Goal: Task Accomplishment & Management: Use online tool/utility

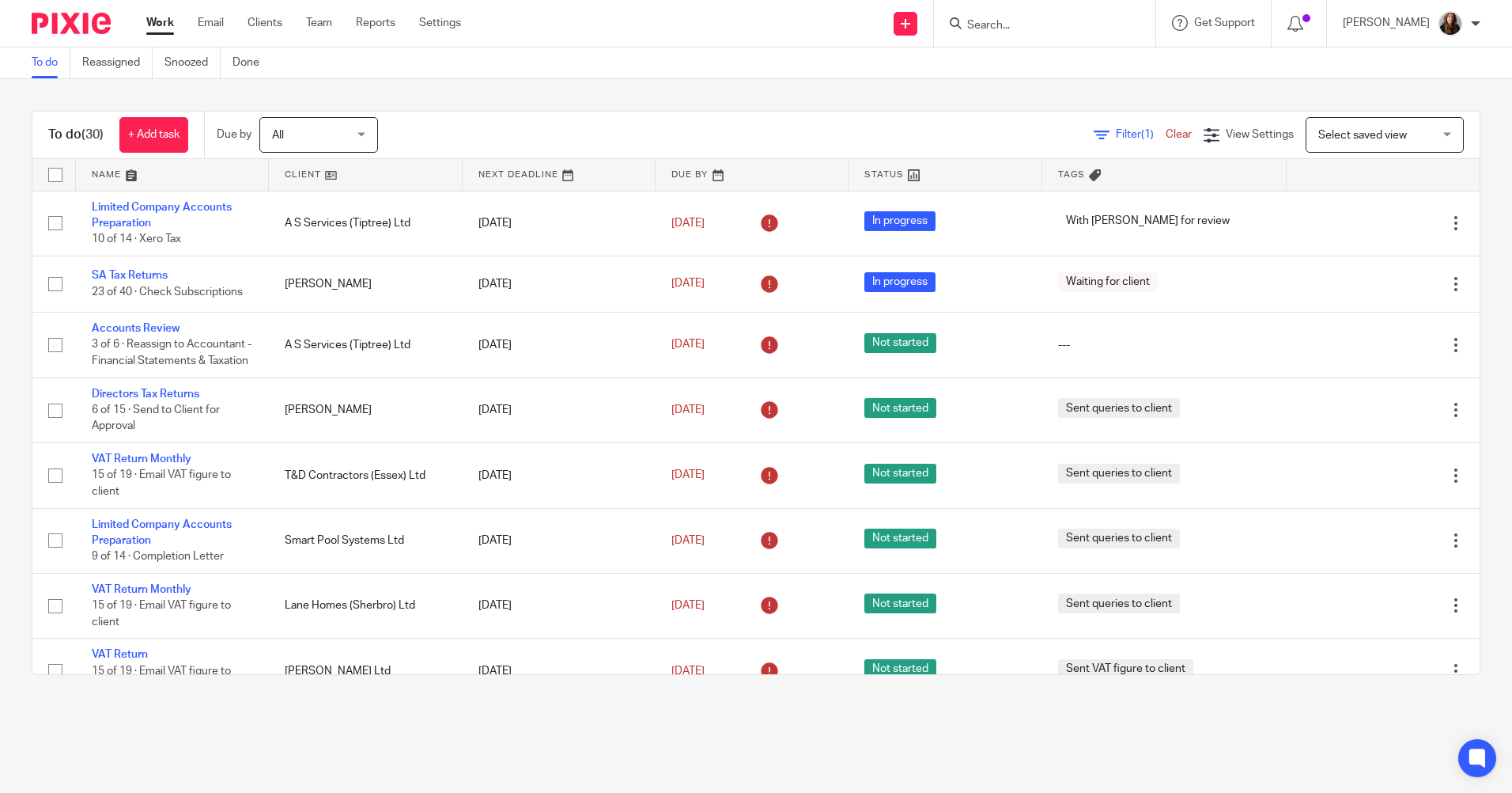
click at [1077, 26] on input "Search" at bounding box center [1037, 25] width 142 height 14
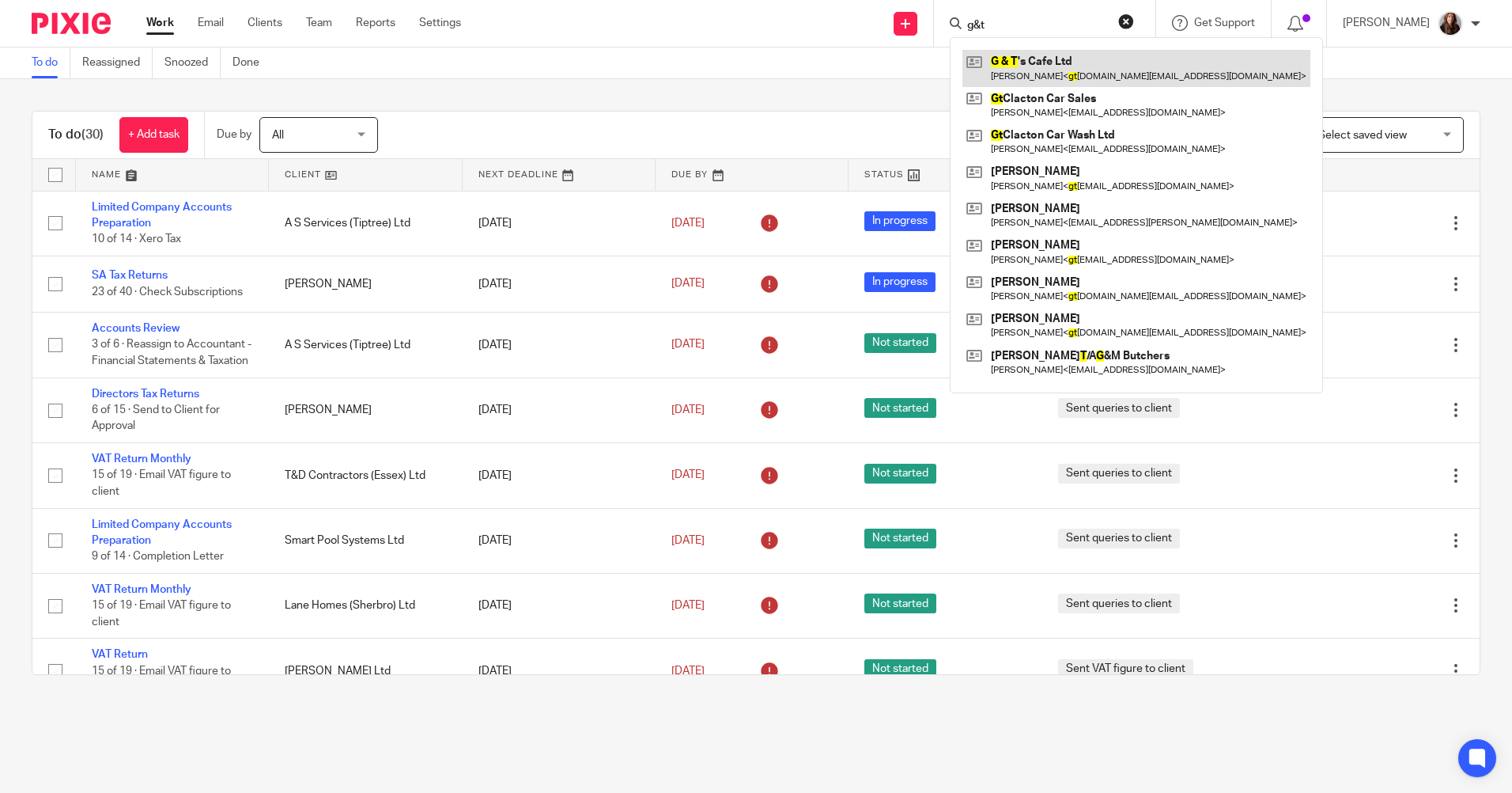
type input "g&t"
click at [1070, 59] on link at bounding box center [1137, 67] width 348 height 37
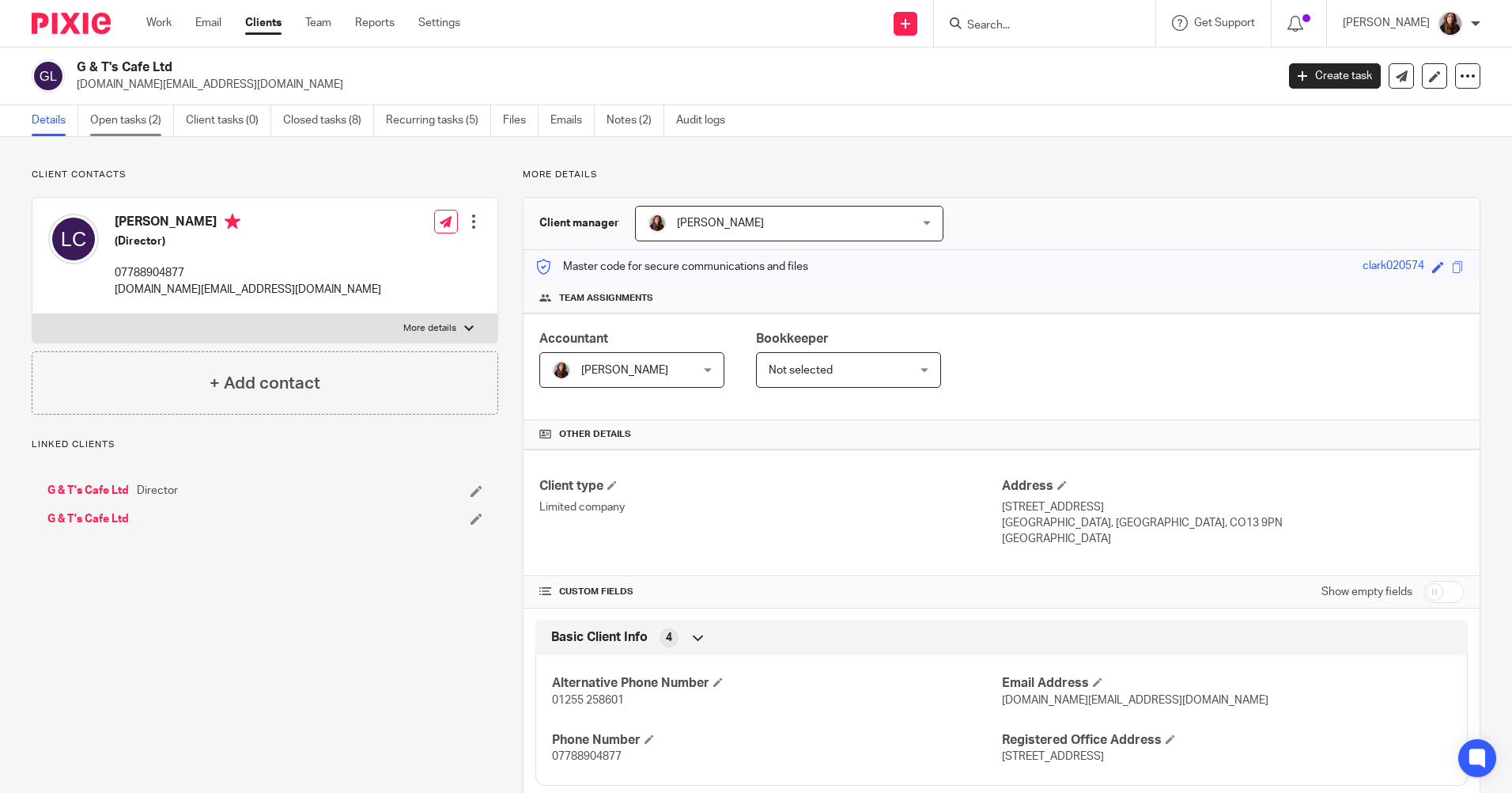
click at [124, 122] on link "Open tasks (2)" at bounding box center [132, 120] width 84 height 31
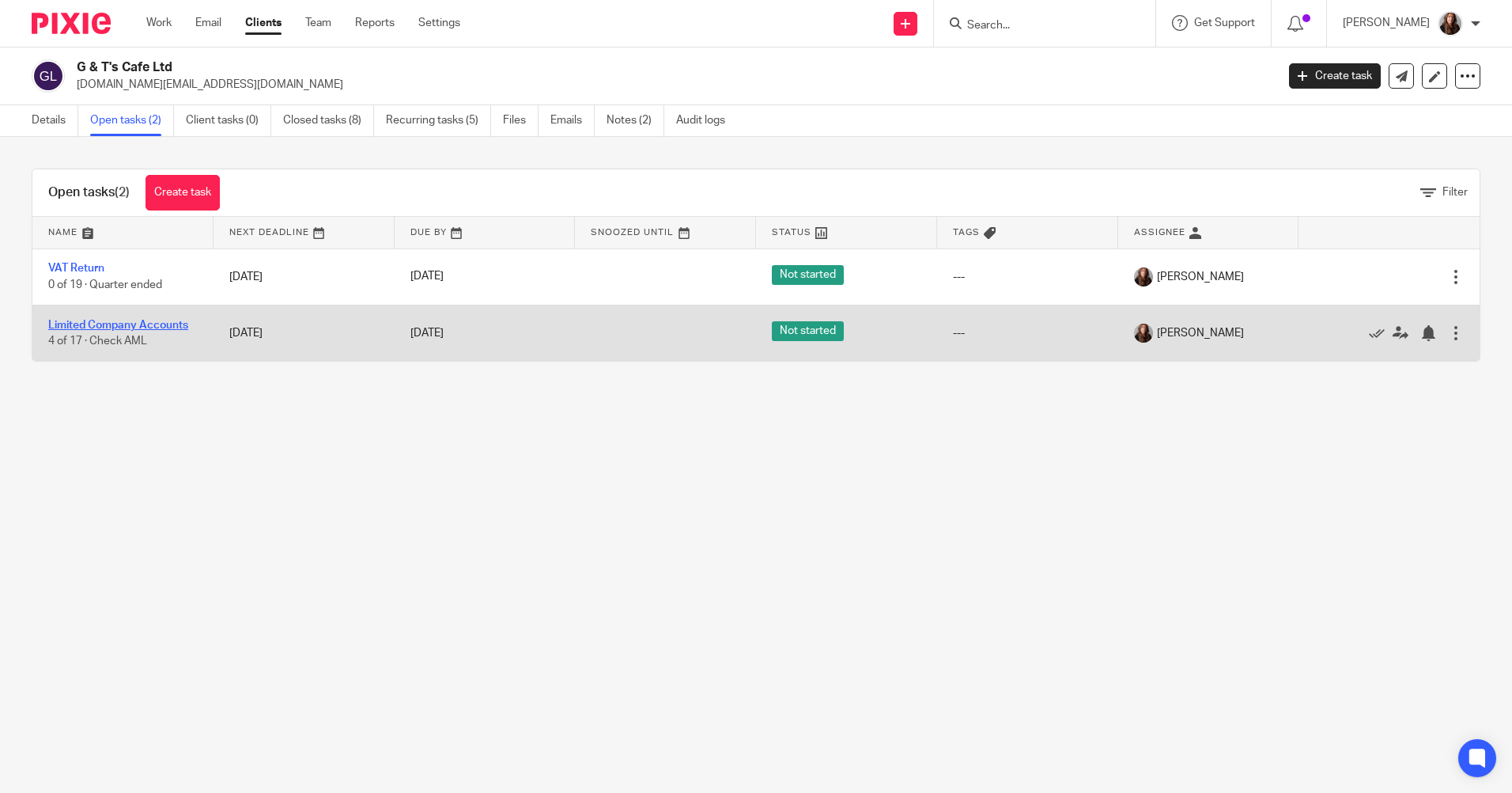
click at [155, 328] on link "Limited Company Accounts" at bounding box center [119, 325] width 140 height 11
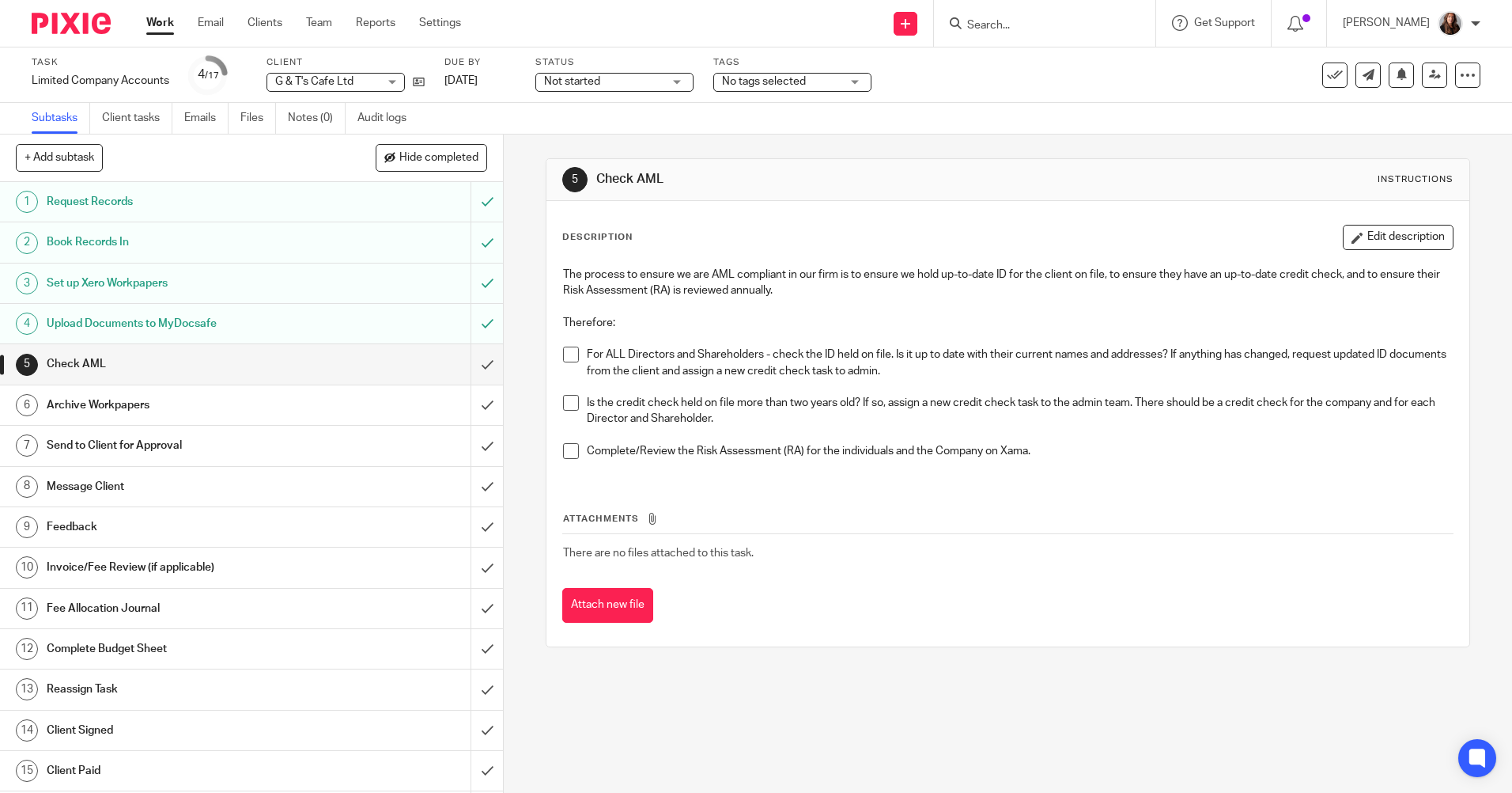
click at [564, 354] on span at bounding box center [571, 354] width 16 height 16
click at [565, 405] on span at bounding box center [571, 403] width 16 height 16
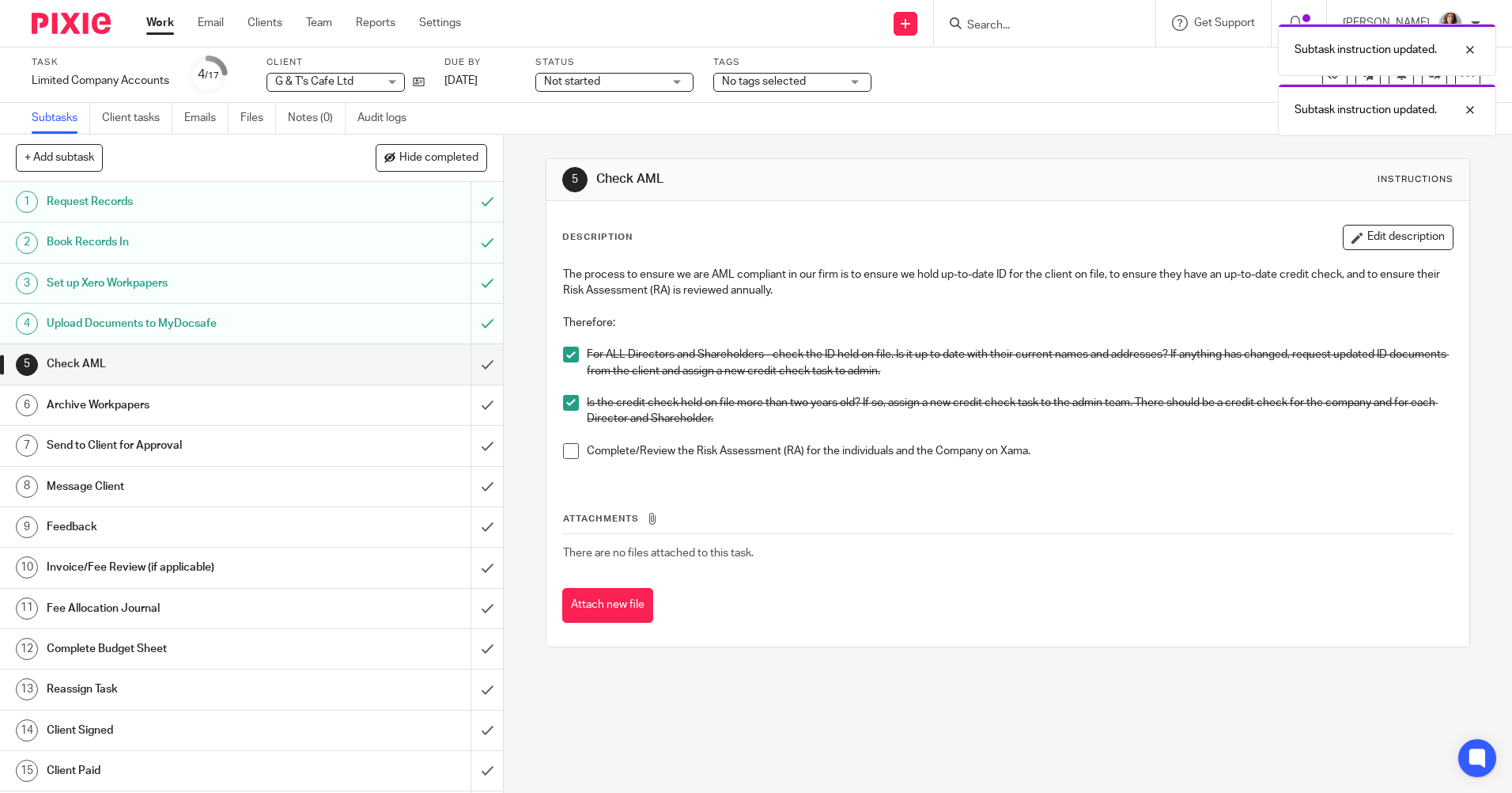
click at [564, 471] on div "The process to ensure we are AML compliant in our firm is to ensure we hold up-…" at bounding box center [1007, 368] width 905 height 220
click at [564, 457] on span at bounding box center [571, 450] width 16 height 16
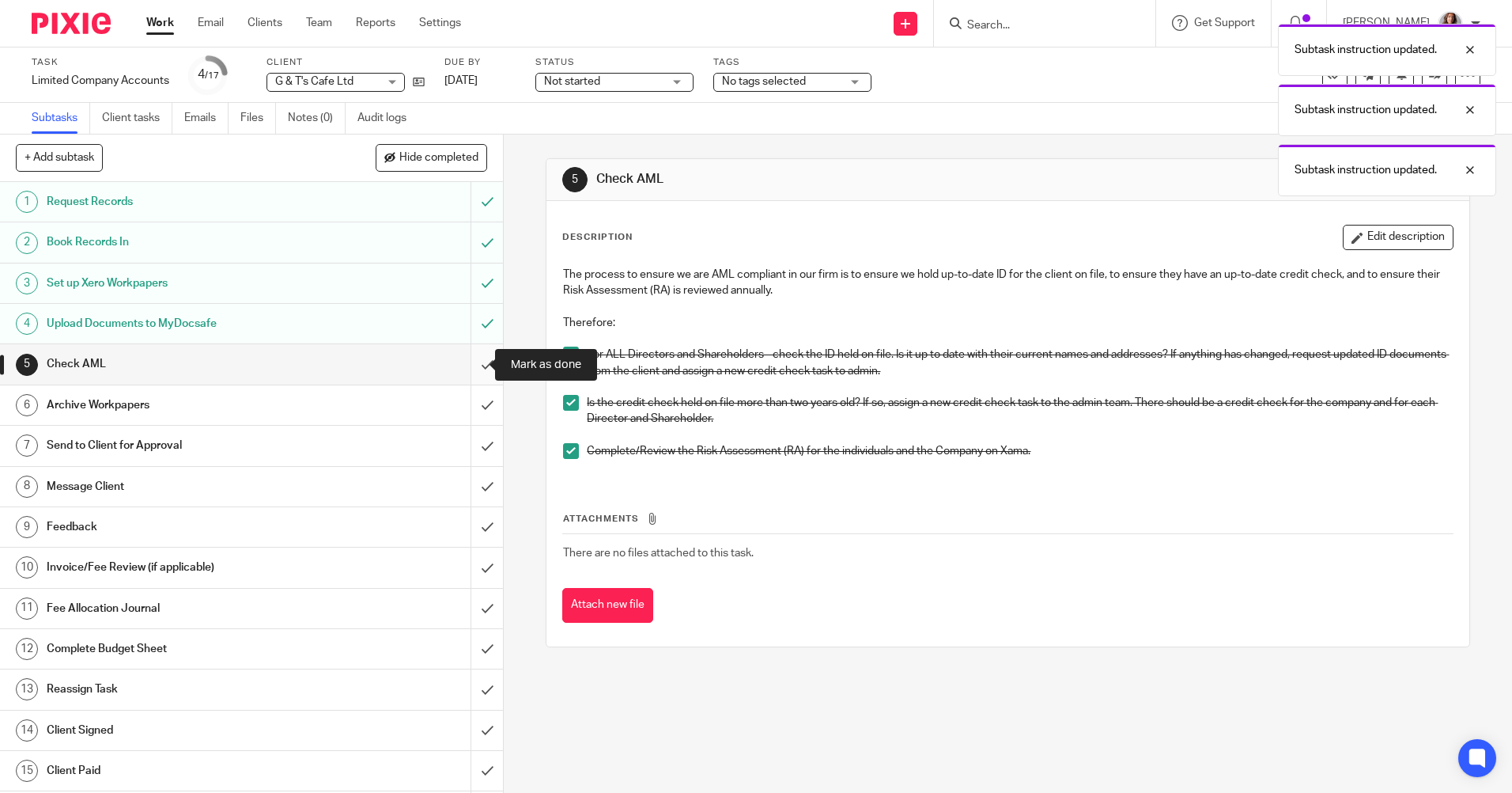
click at [477, 369] on input "submit" at bounding box center [251, 364] width 503 height 39
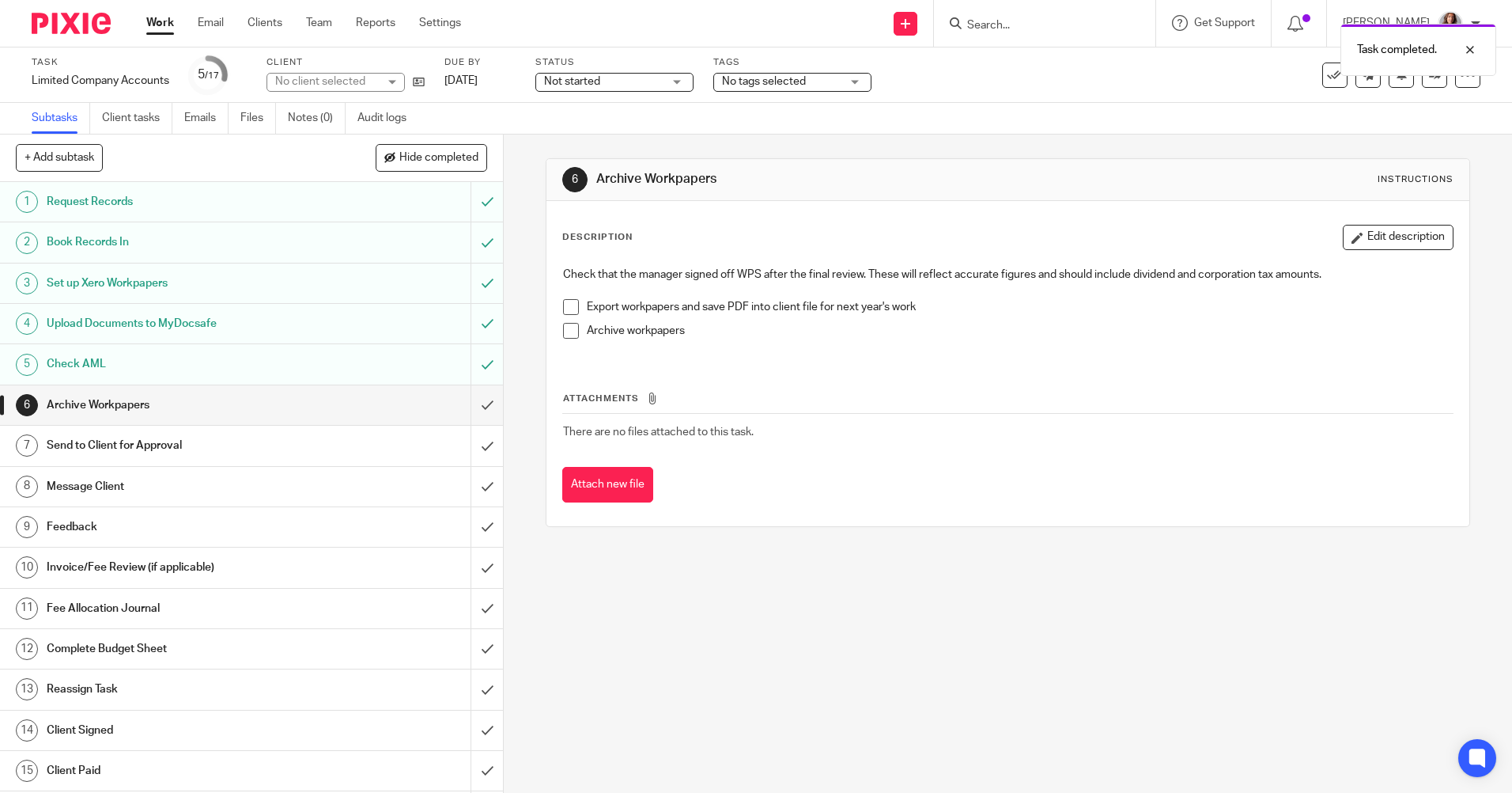
click at [568, 307] on span at bounding box center [571, 306] width 16 height 16
click at [568, 323] on span at bounding box center [571, 330] width 16 height 16
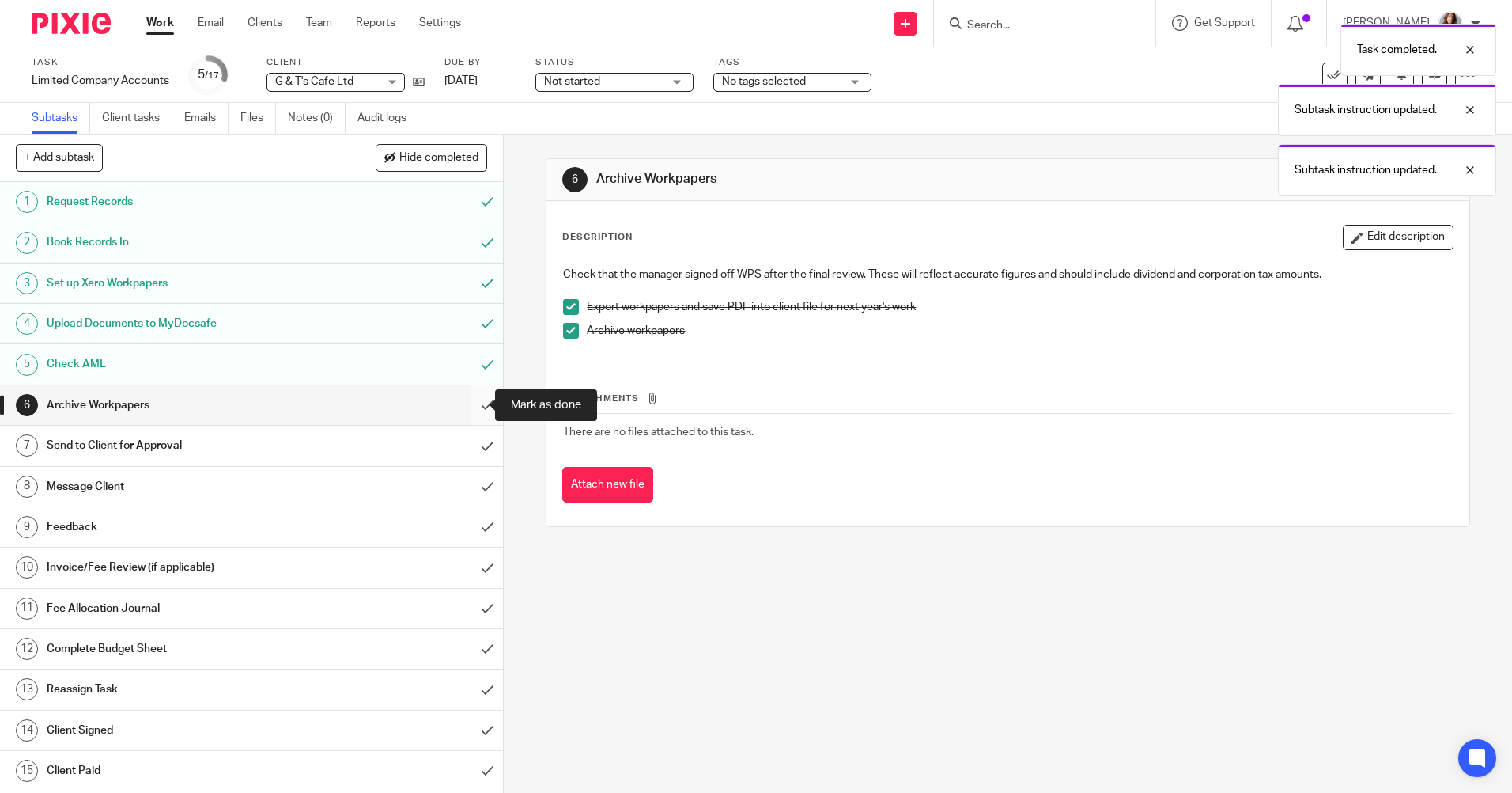
click at [466, 408] on input "submit" at bounding box center [251, 404] width 503 height 39
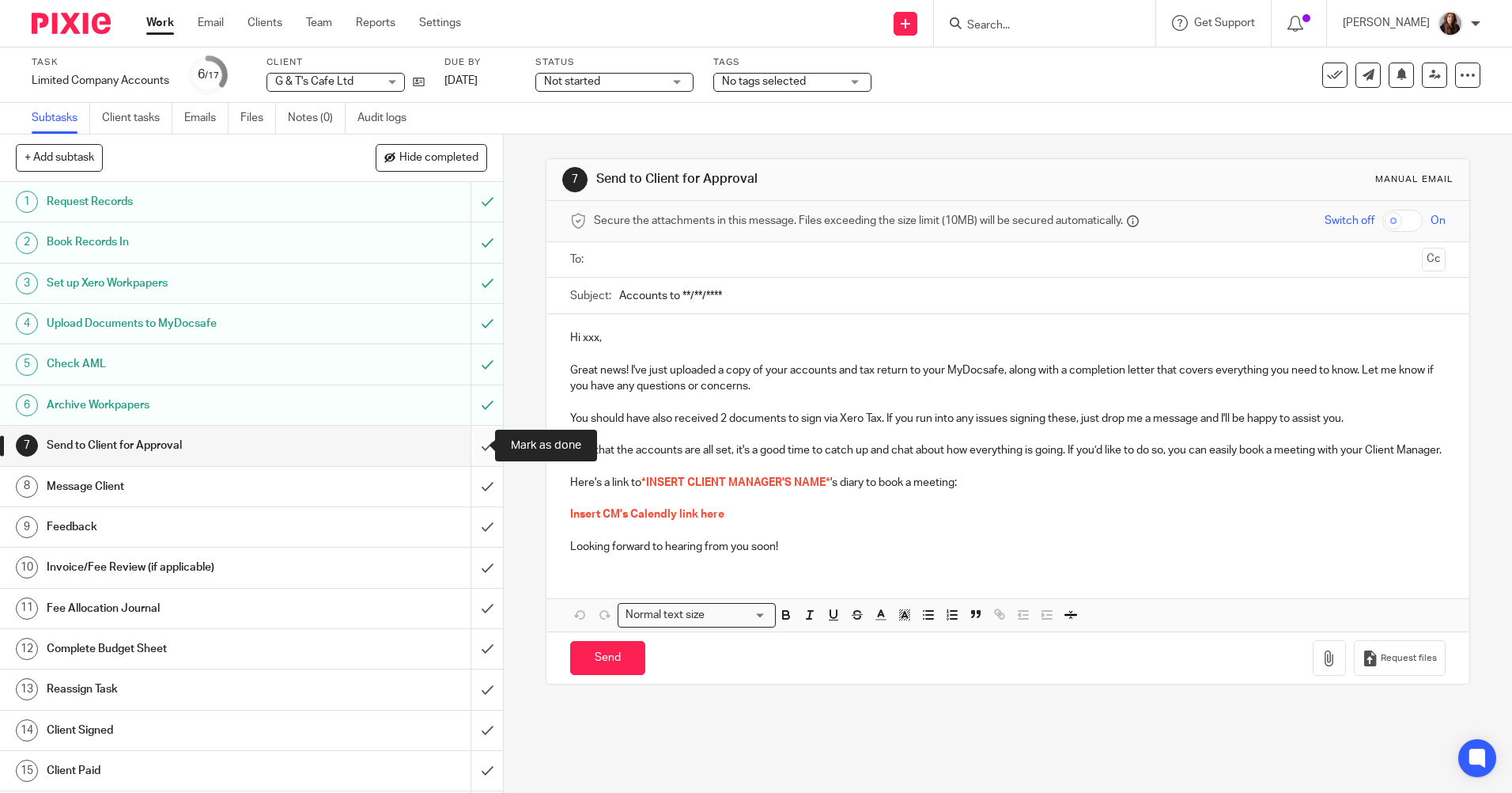
click at [466, 452] on input "submit" at bounding box center [251, 446] width 503 height 39
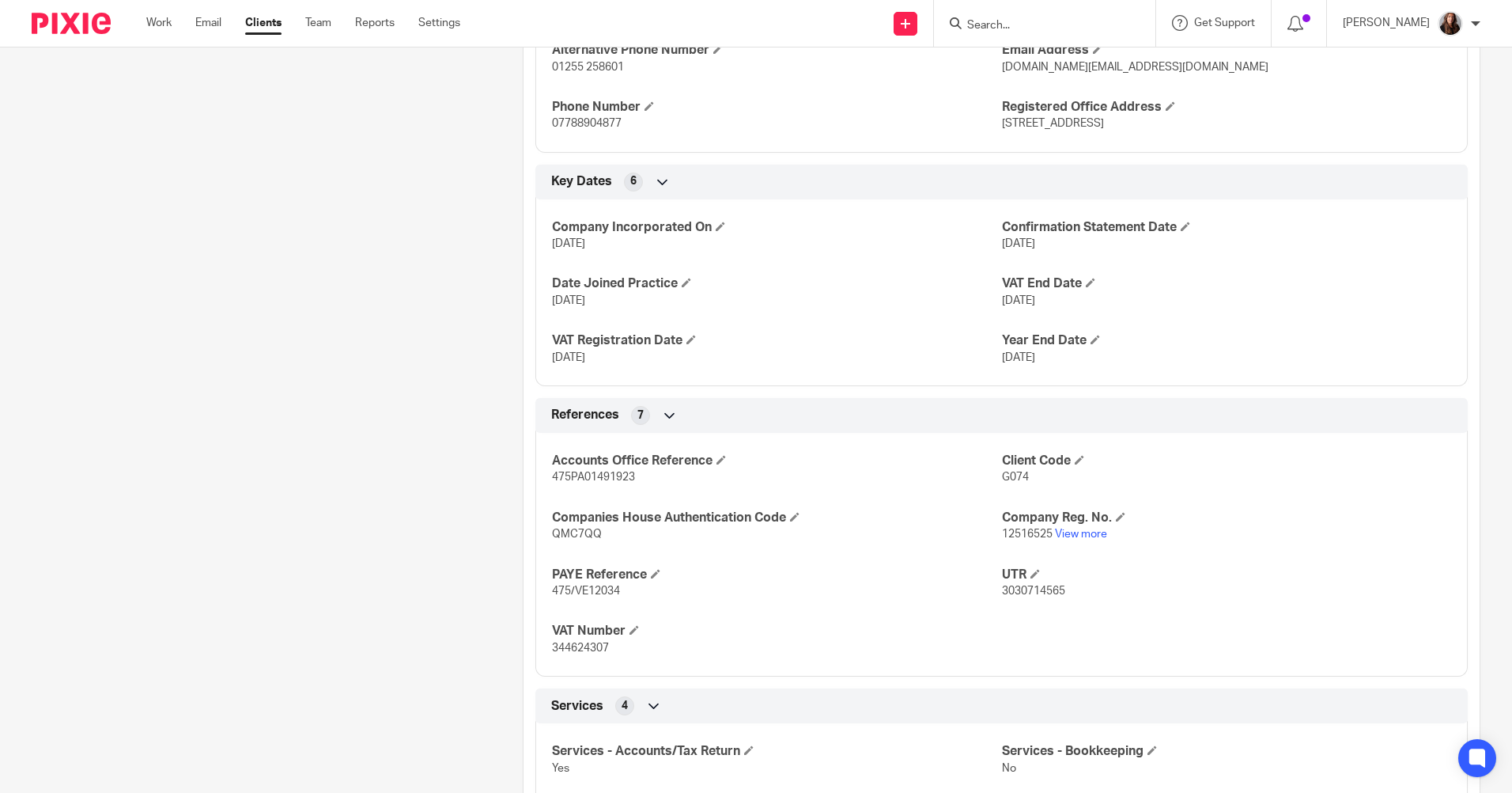
scroll to position [712, 0]
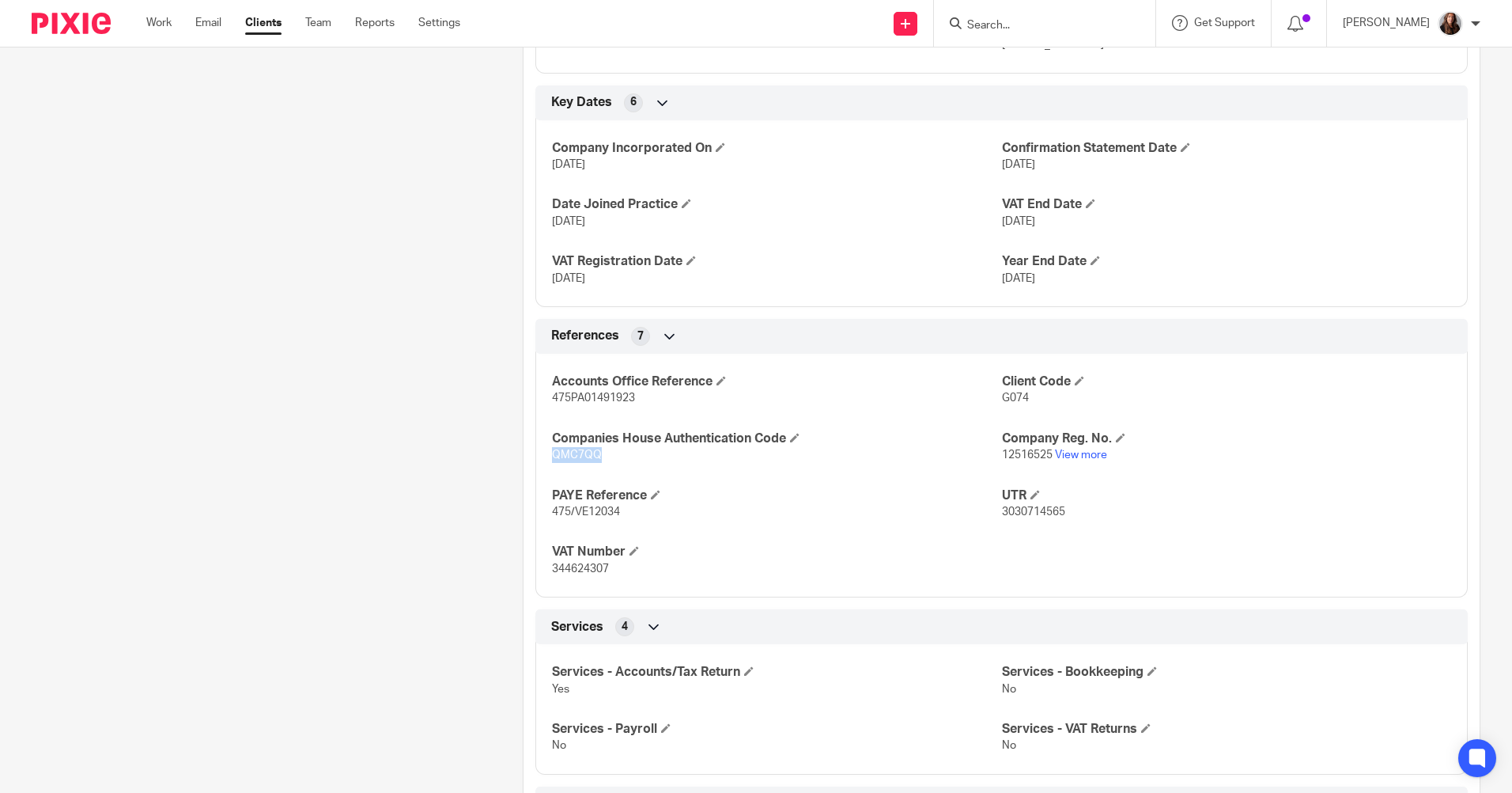
drag, startPoint x: 609, startPoint y: 455, endPoint x: 544, endPoint y: 459, distance: 65.1
click at [544, 459] on div "Accounts Office Reference 475PA01491923 Client Code G074 Companies House Authen…" at bounding box center [1002, 469] width 932 height 256
drag, startPoint x: 544, startPoint y: 459, endPoint x: 554, endPoint y: 459, distance: 10.0
copy span "QMC7QQ"
click at [364, 497] on div "Client contacts Laura Clark (Director) 07788904877 gtcafe.info@gmail.com Edit c…" at bounding box center [253, 267] width 492 height 1621
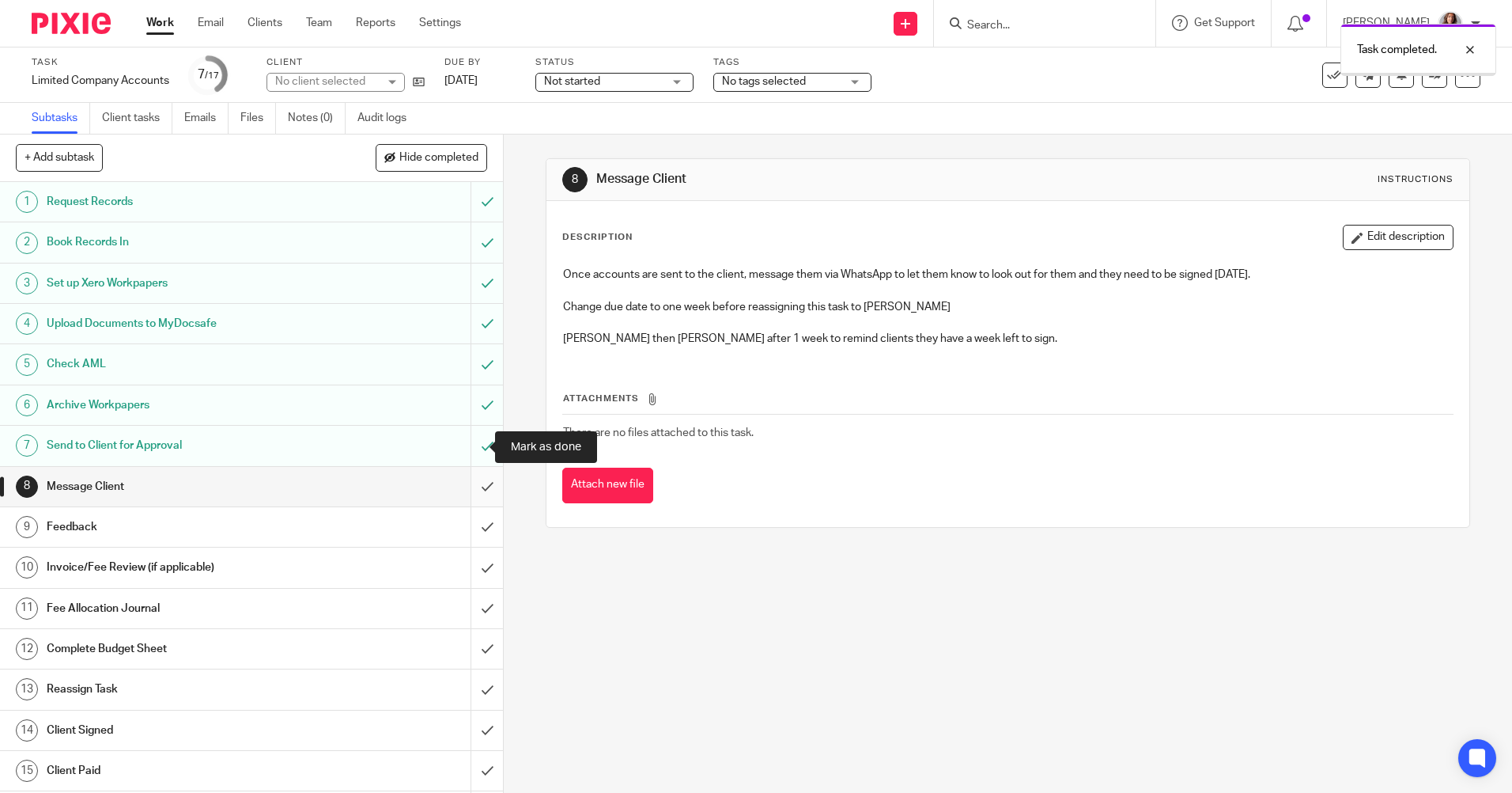
scroll to position [80, 0]
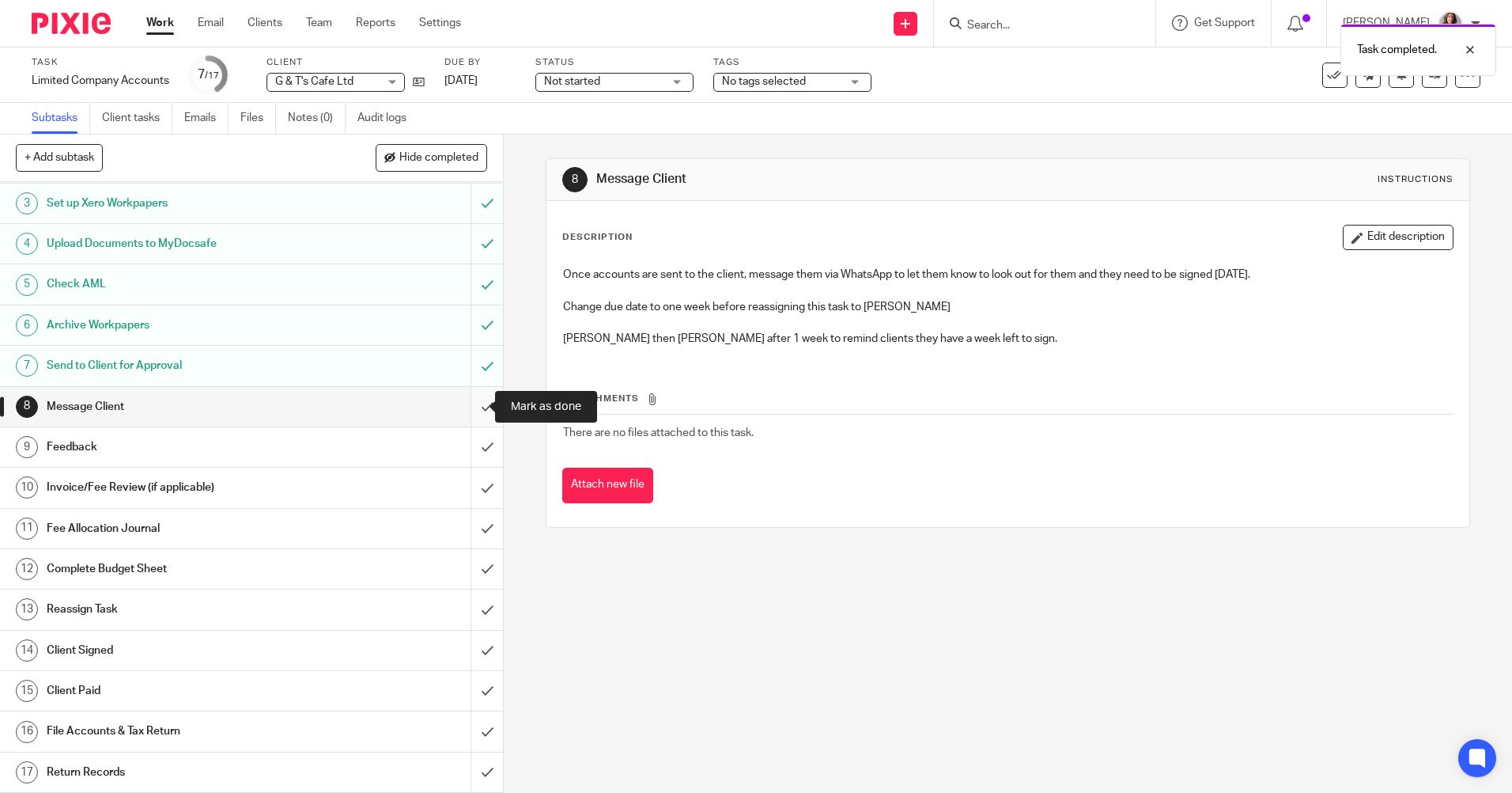
click at [474, 401] on input "submit" at bounding box center [251, 406] width 503 height 39
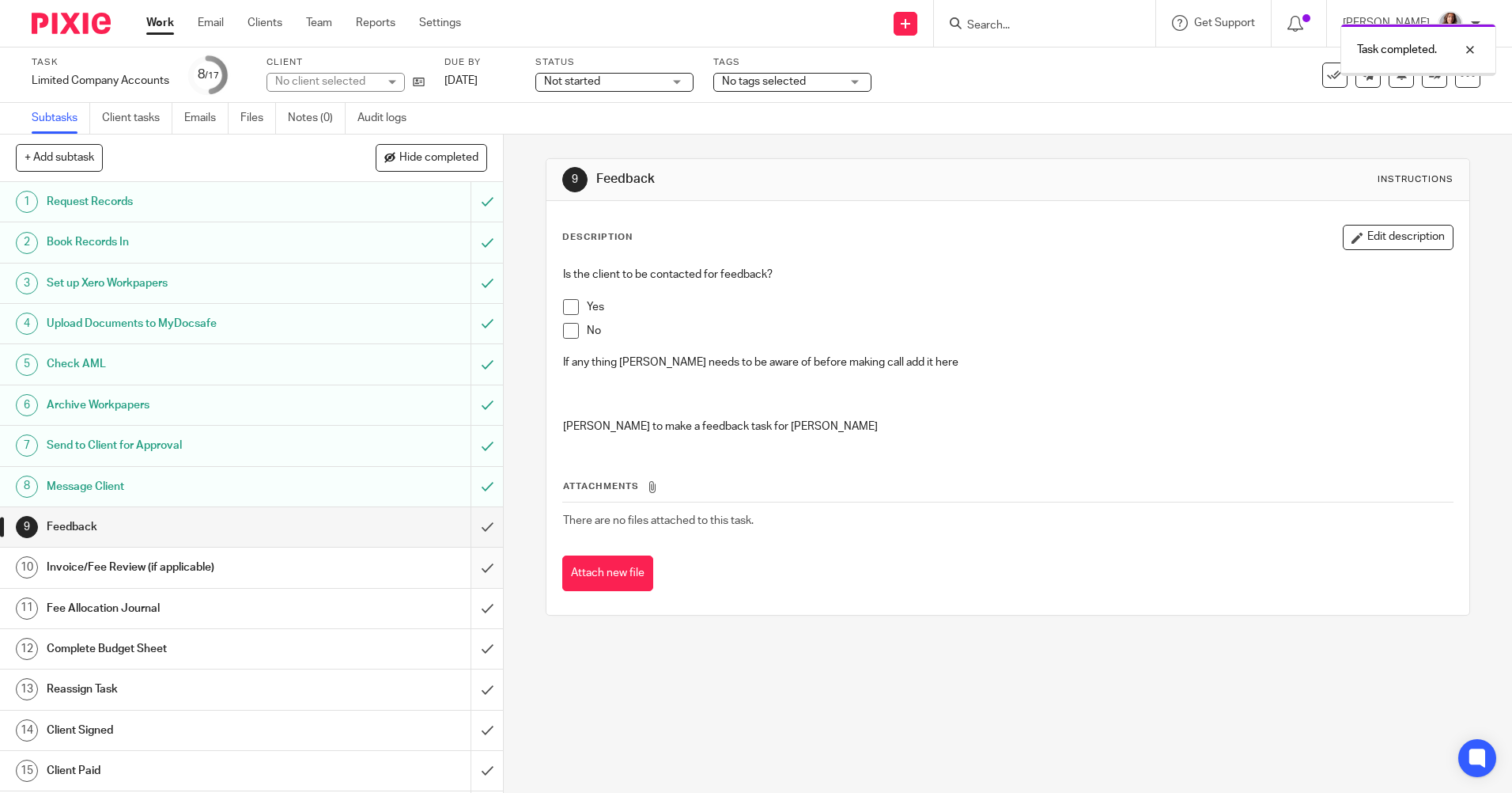
scroll to position [80, 0]
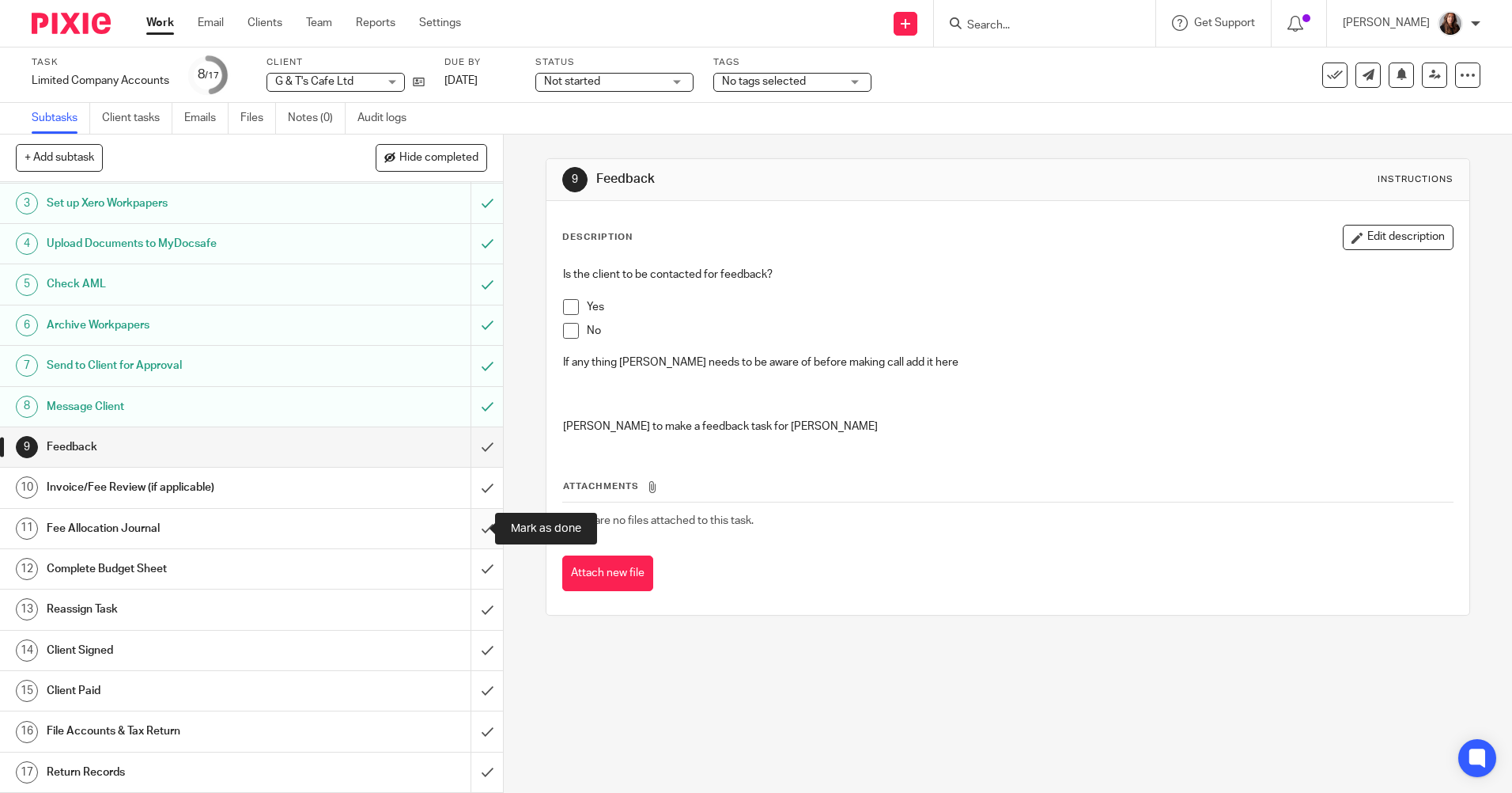
click at [470, 529] on input "submit" at bounding box center [251, 528] width 503 height 39
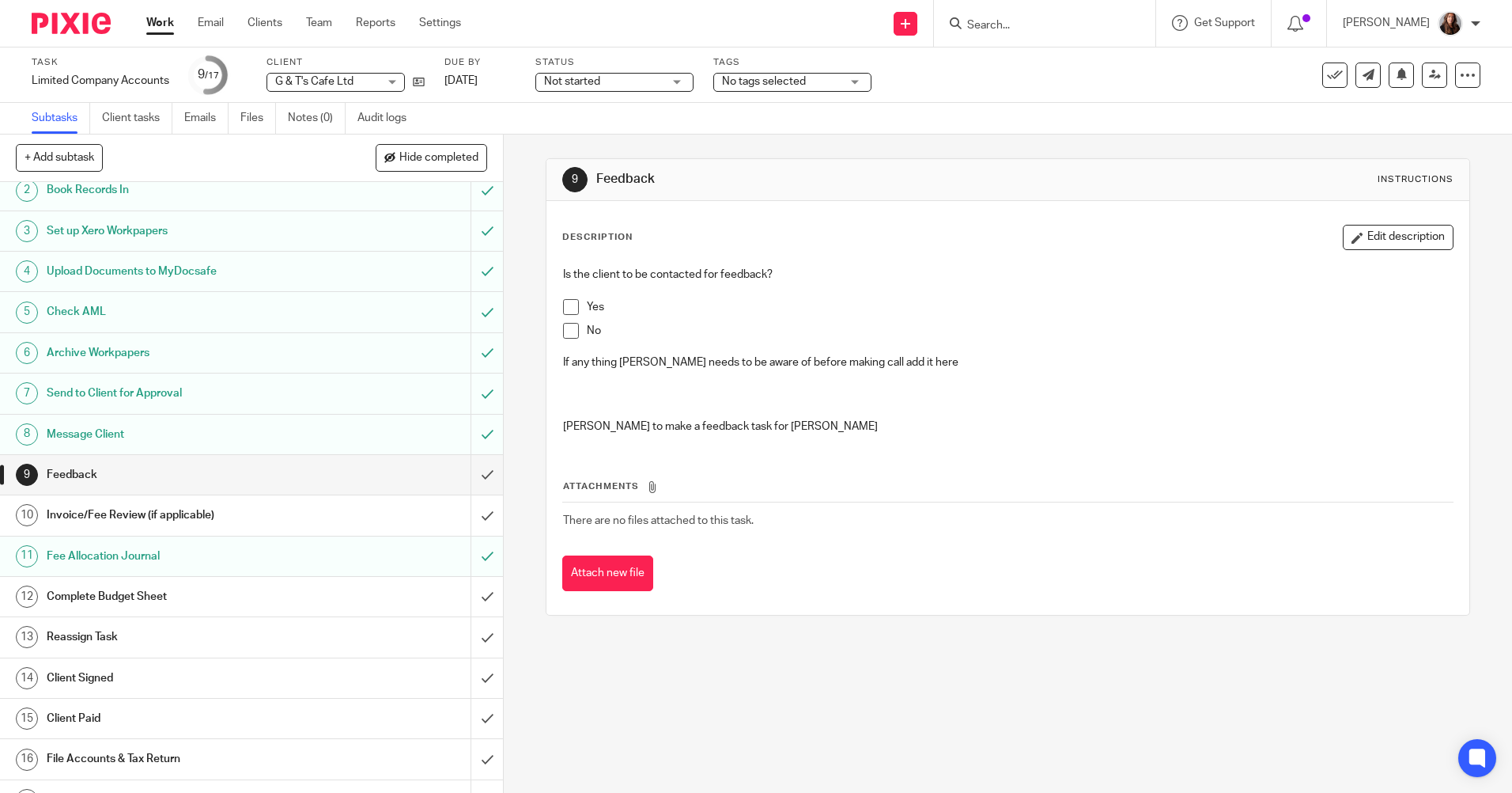
scroll to position [79, 0]
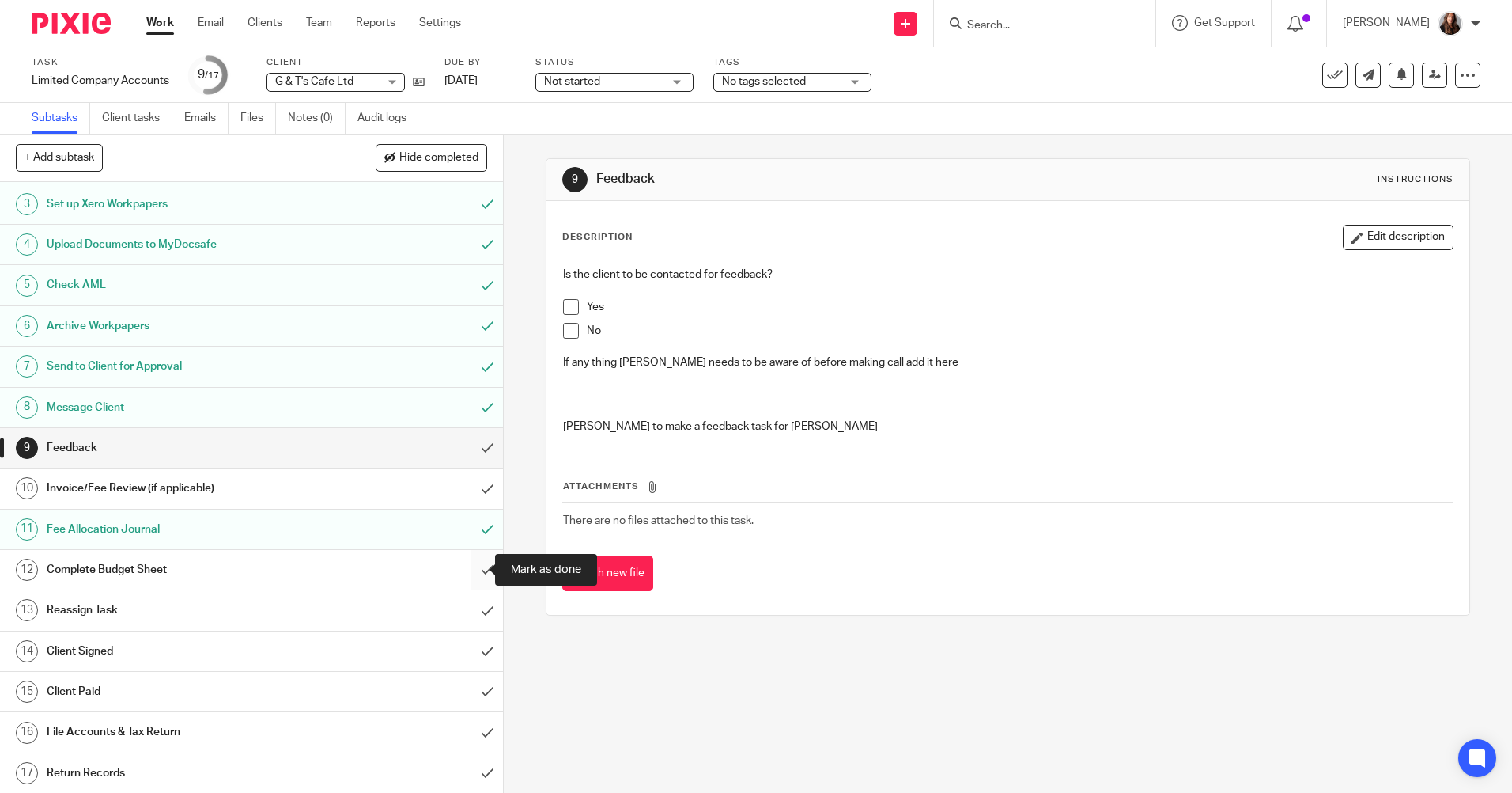
click at [466, 572] on input "submit" at bounding box center [251, 569] width 503 height 39
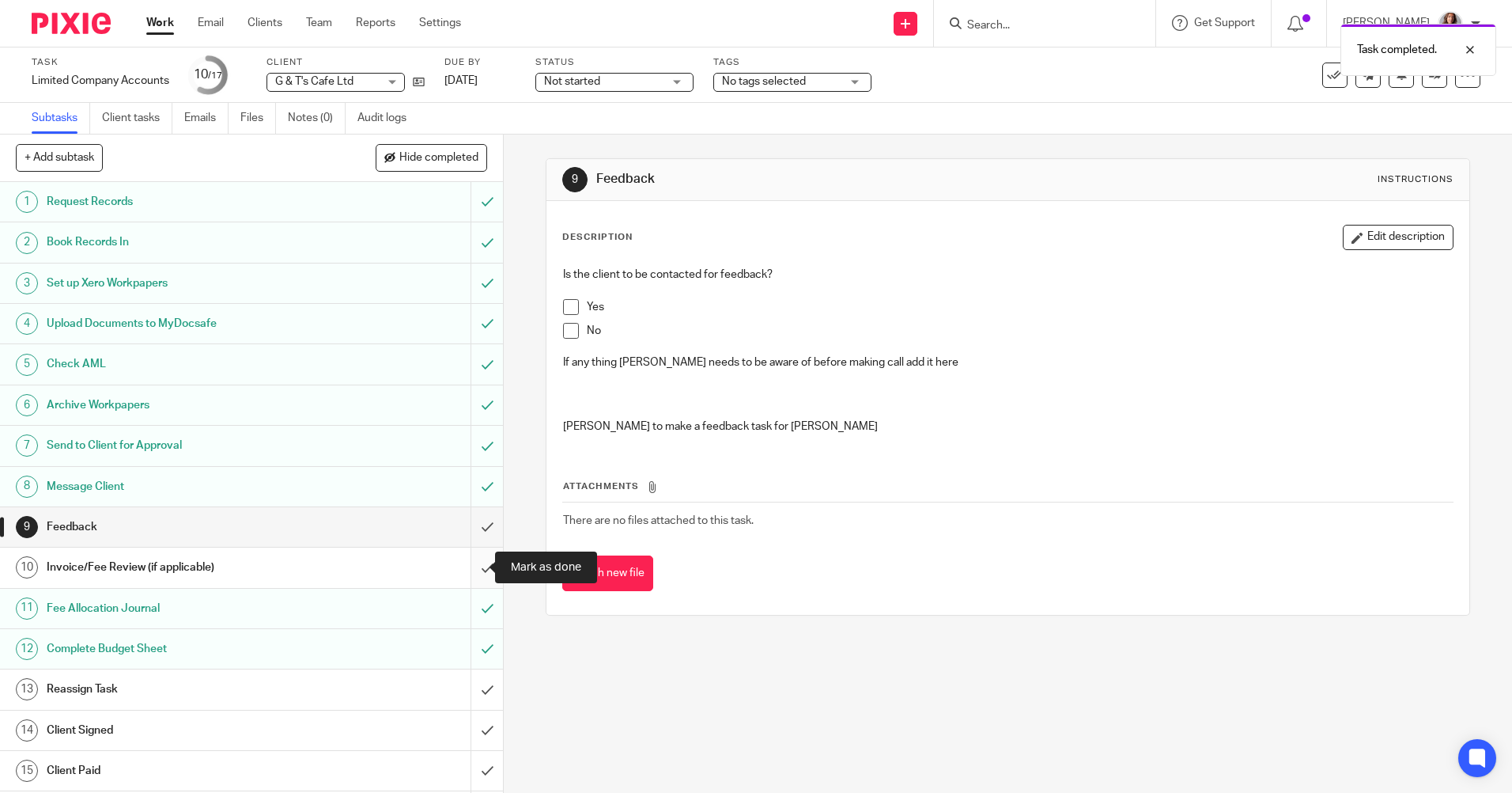
click at [466, 561] on input "submit" at bounding box center [251, 567] width 503 height 39
click at [472, 698] on input "submit" at bounding box center [251, 689] width 503 height 39
click at [470, 727] on input "submit" at bounding box center [251, 730] width 503 height 39
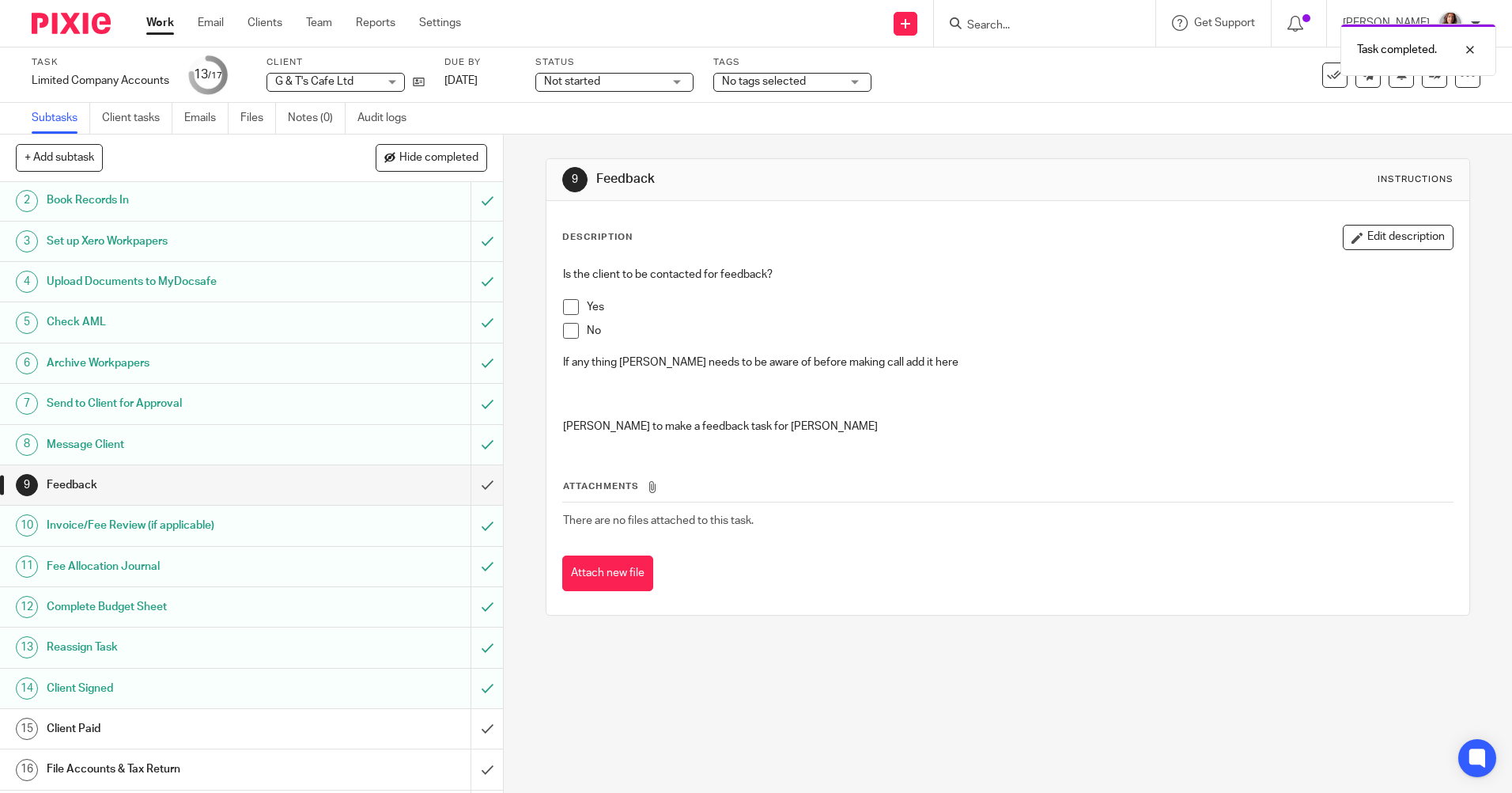
scroll to position [80, 0]
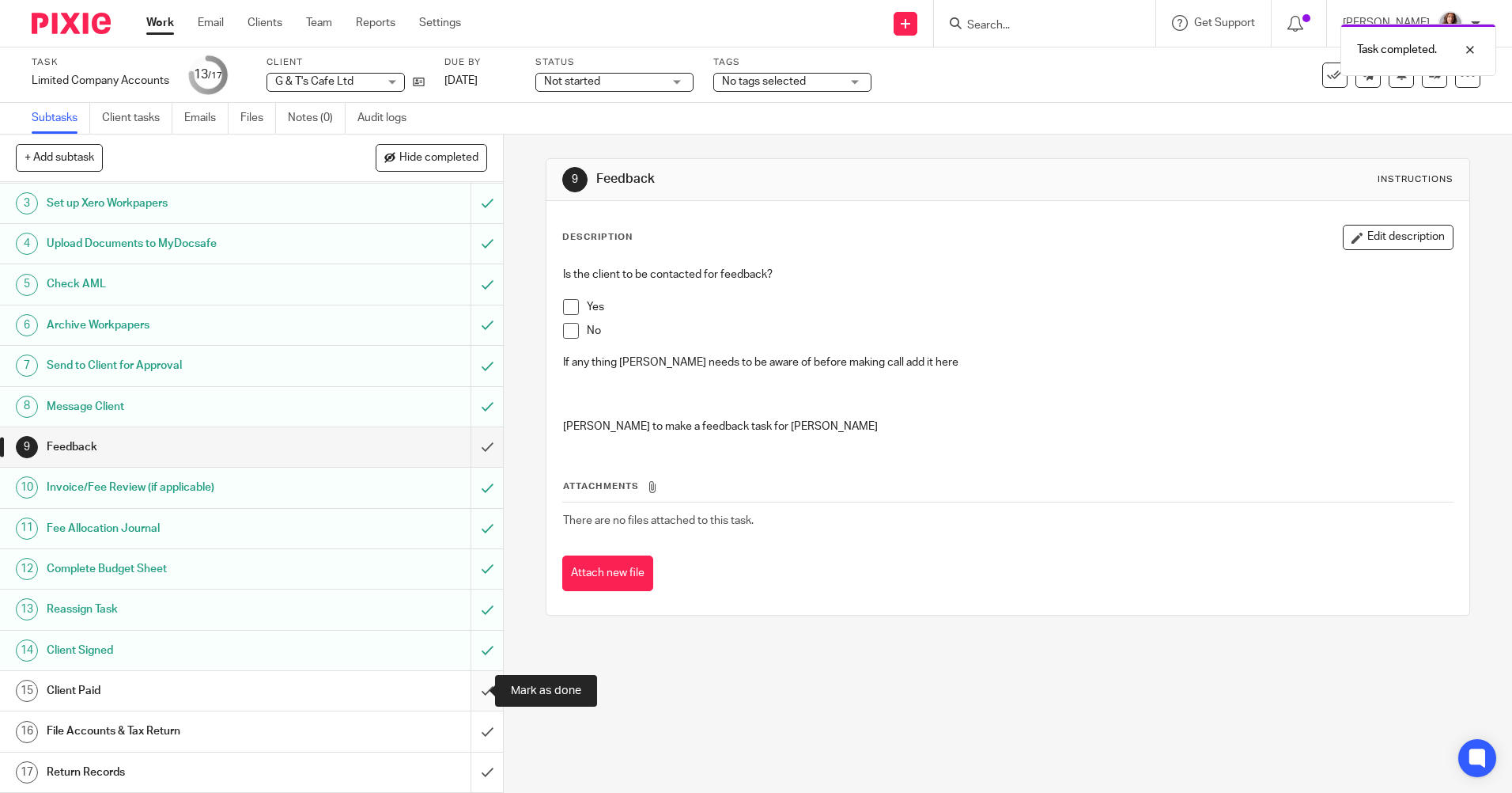
click at [468, 680] on input "submit" at bounding box center [251, 690] width 503 height 39
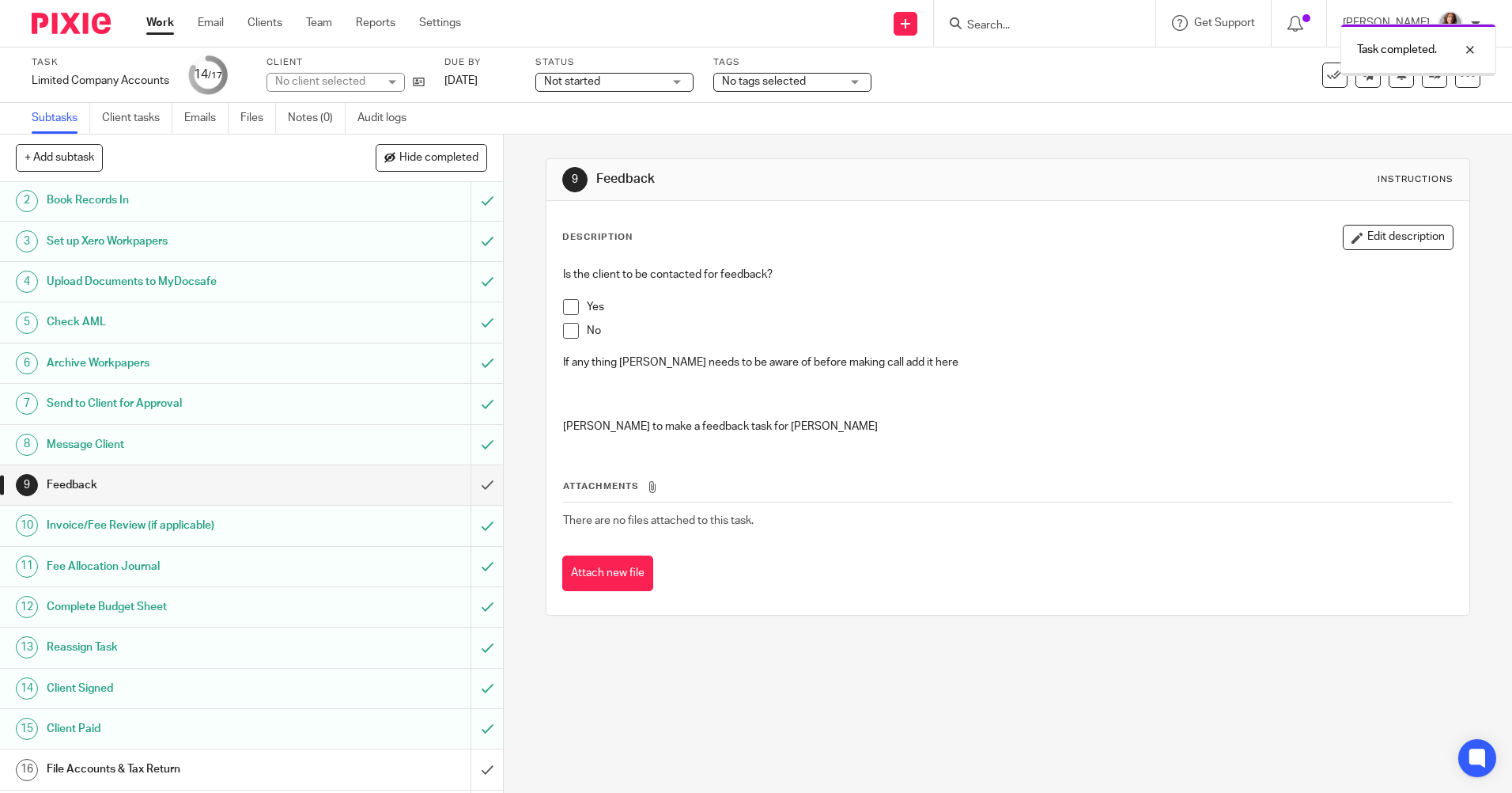
scroll to position [80, 0]
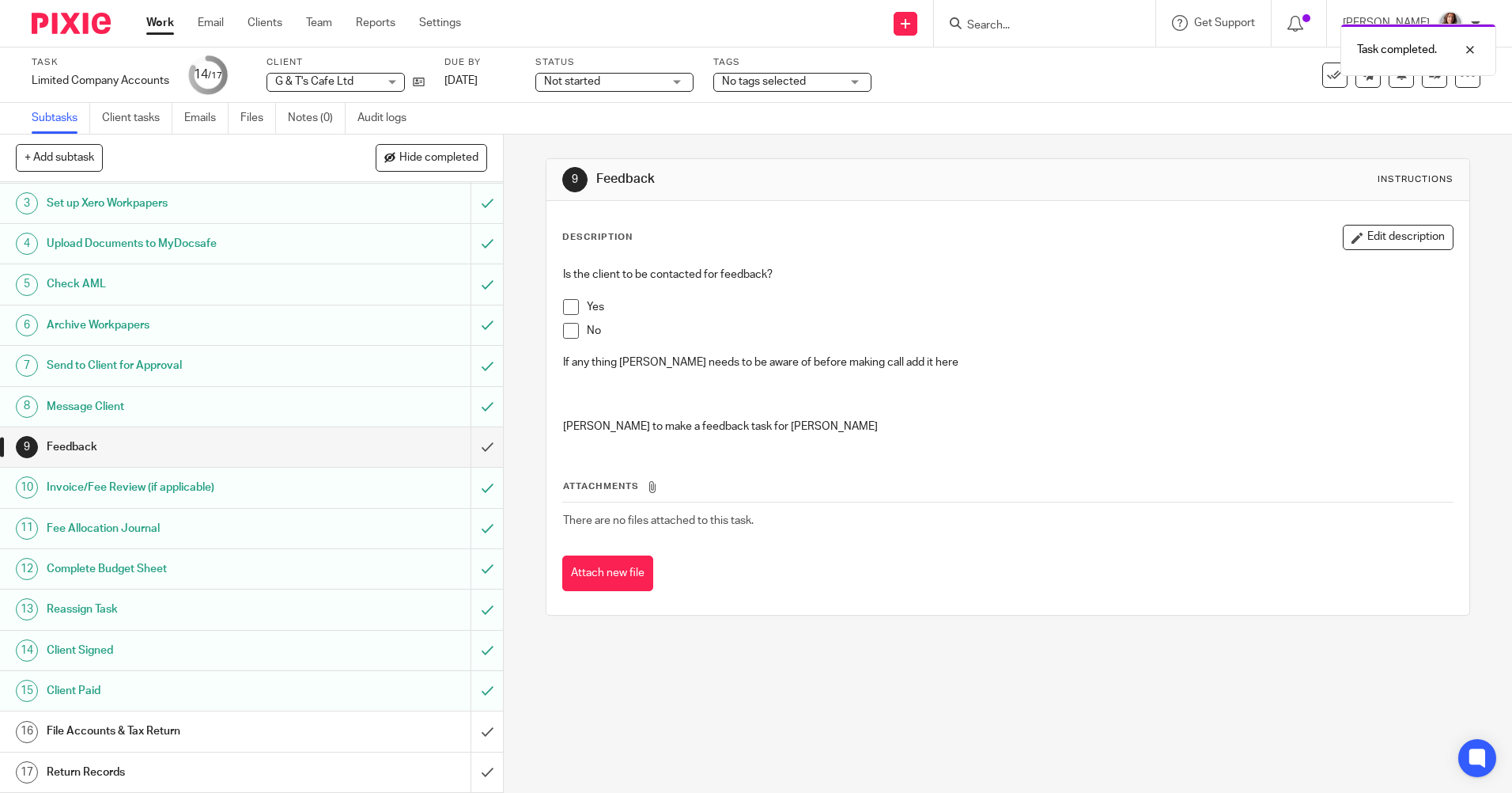
drag, startPoint x: 407, startPoint y: 724, endPoint x: 416, endPoint y: 722, distance: 9.2
click at [406, 724] on div "File Accounts & Tax Return" at bounding box center [251, 730] width 409 height 23
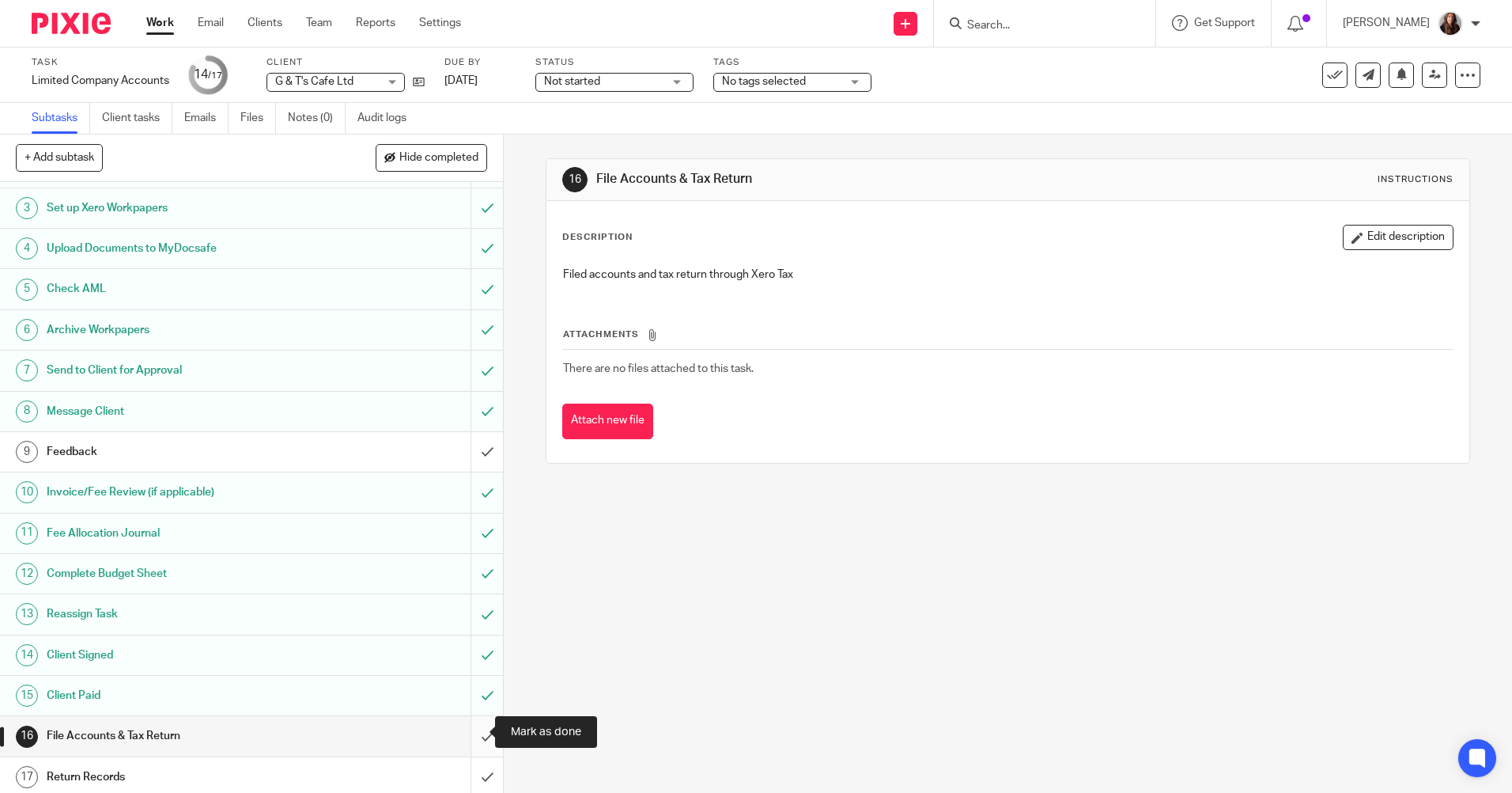
scroll to position [80, 0]
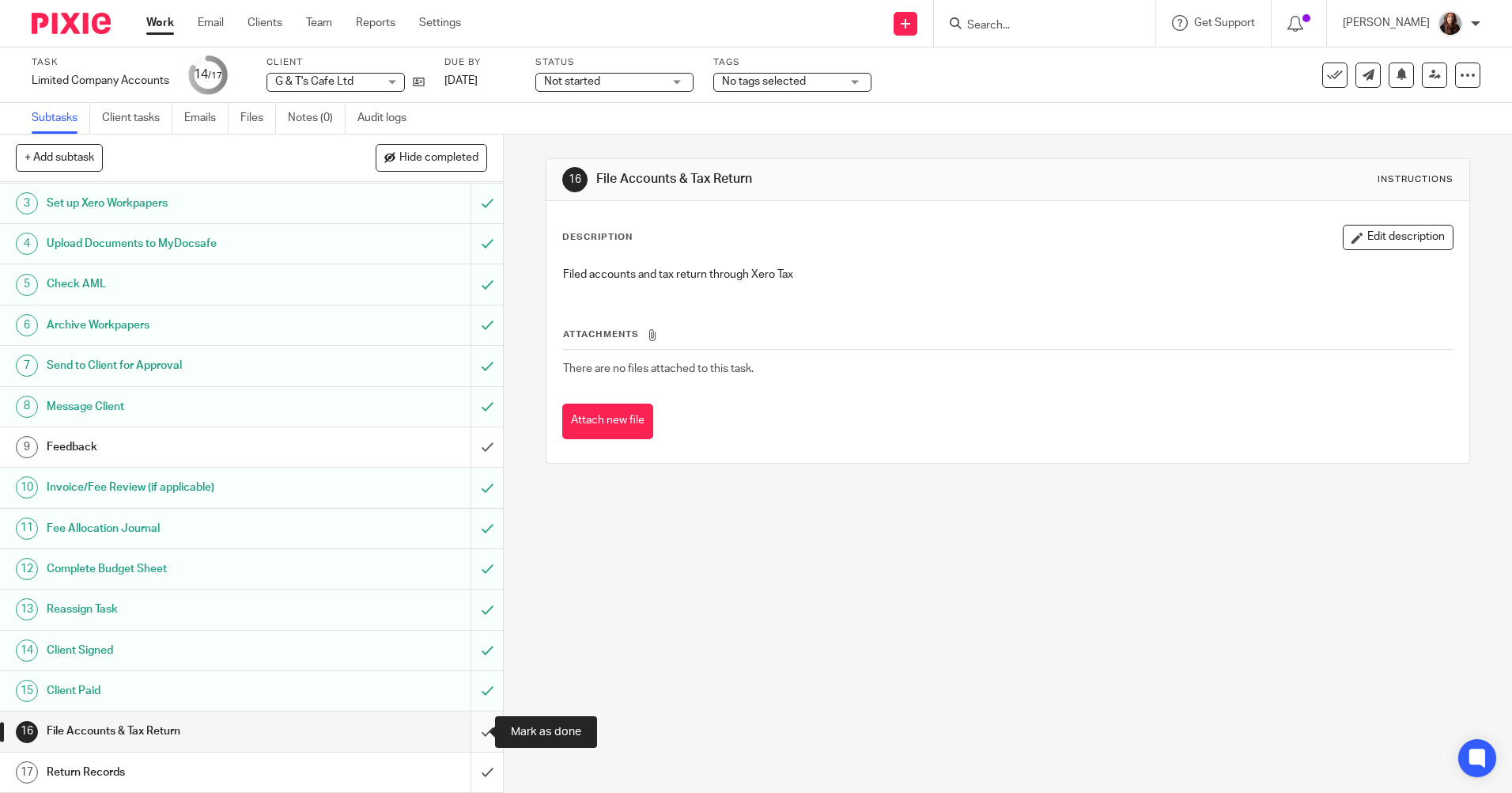
click at [474, 729] on input "submit" at bounding box center [251, 731] width 503 height 39
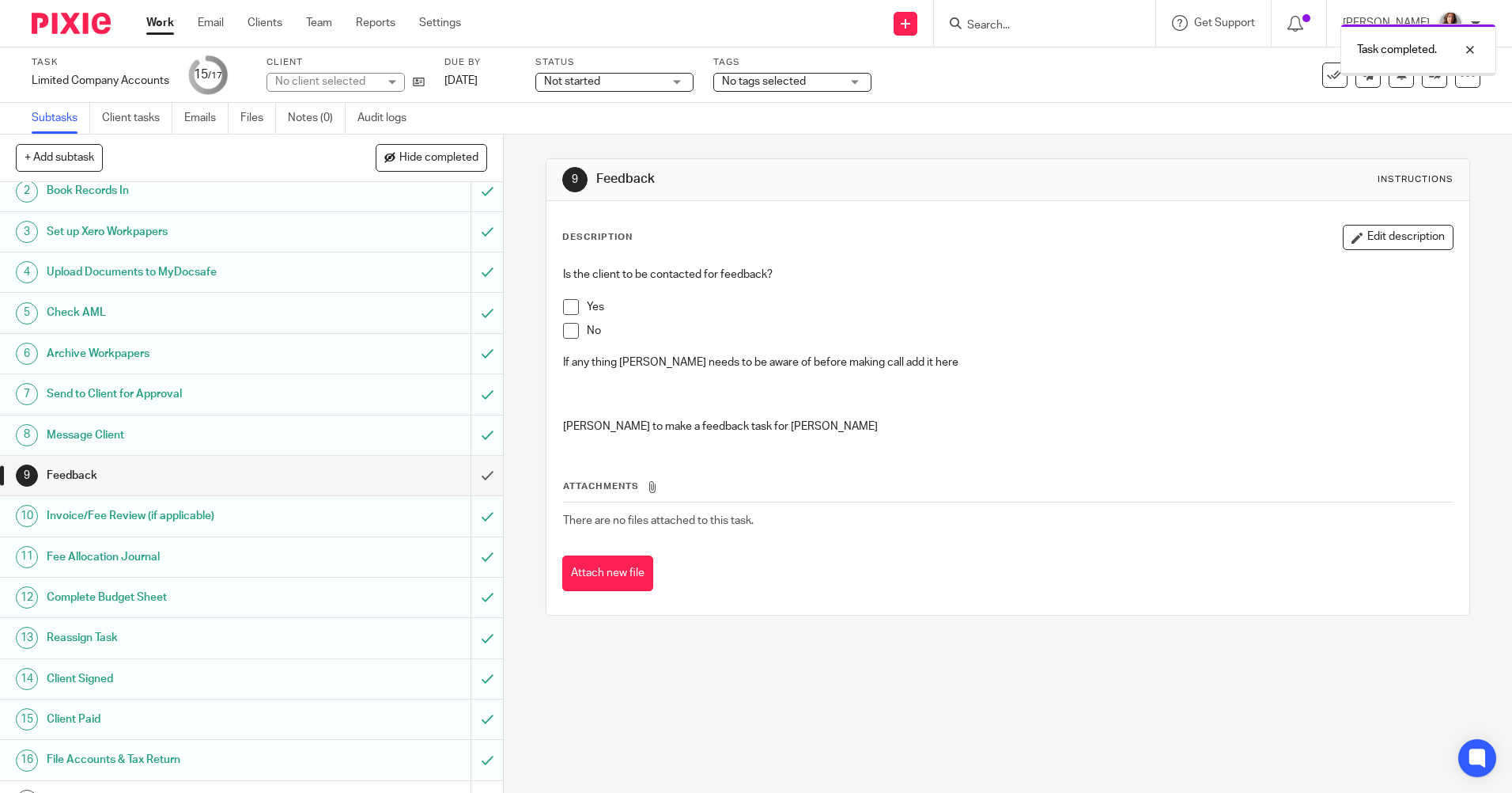
scroll to position [80, 0]
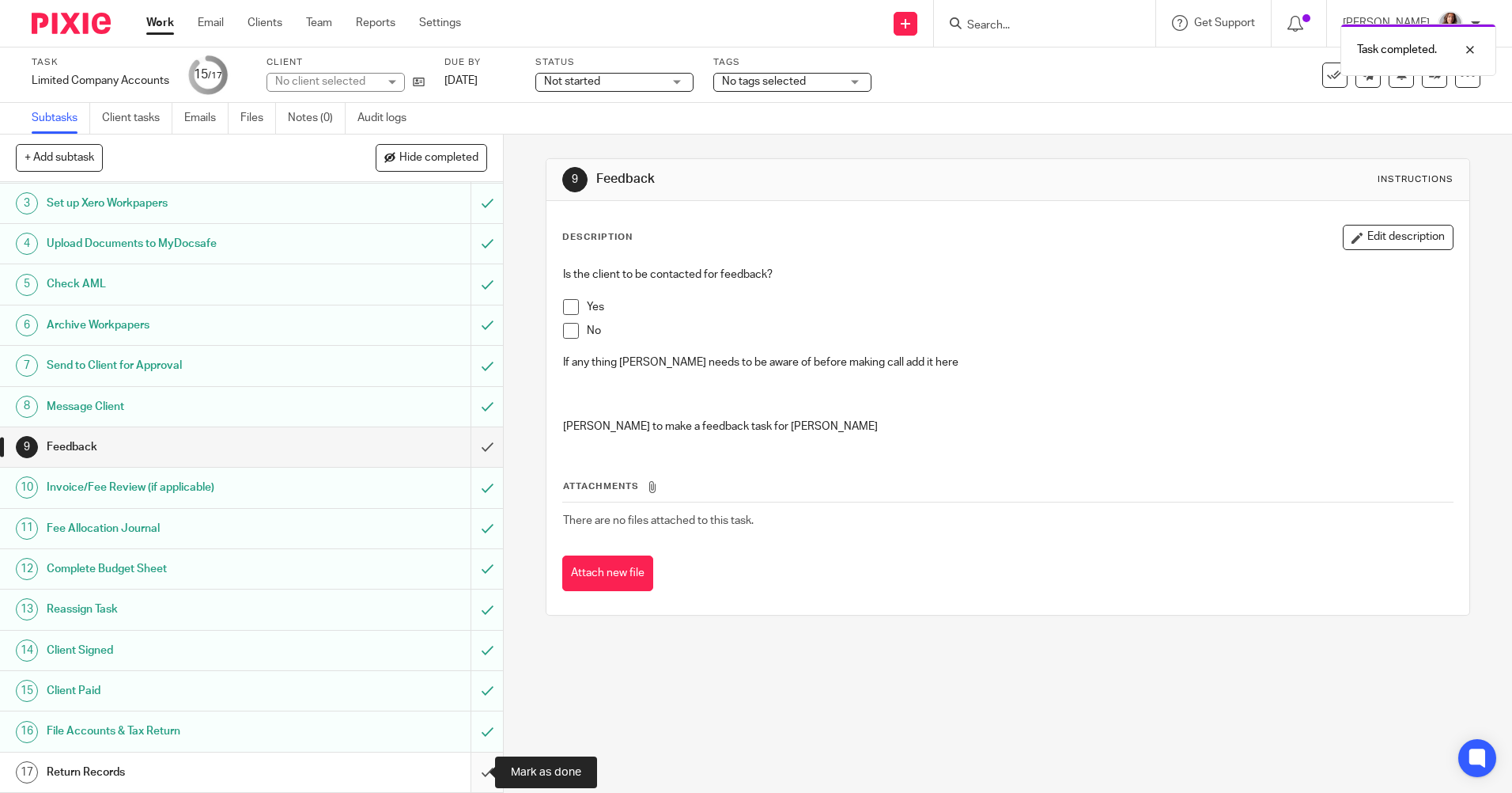
click at [463, 777] on input "submit" at bounding box center [251, 771] width 503 height 39
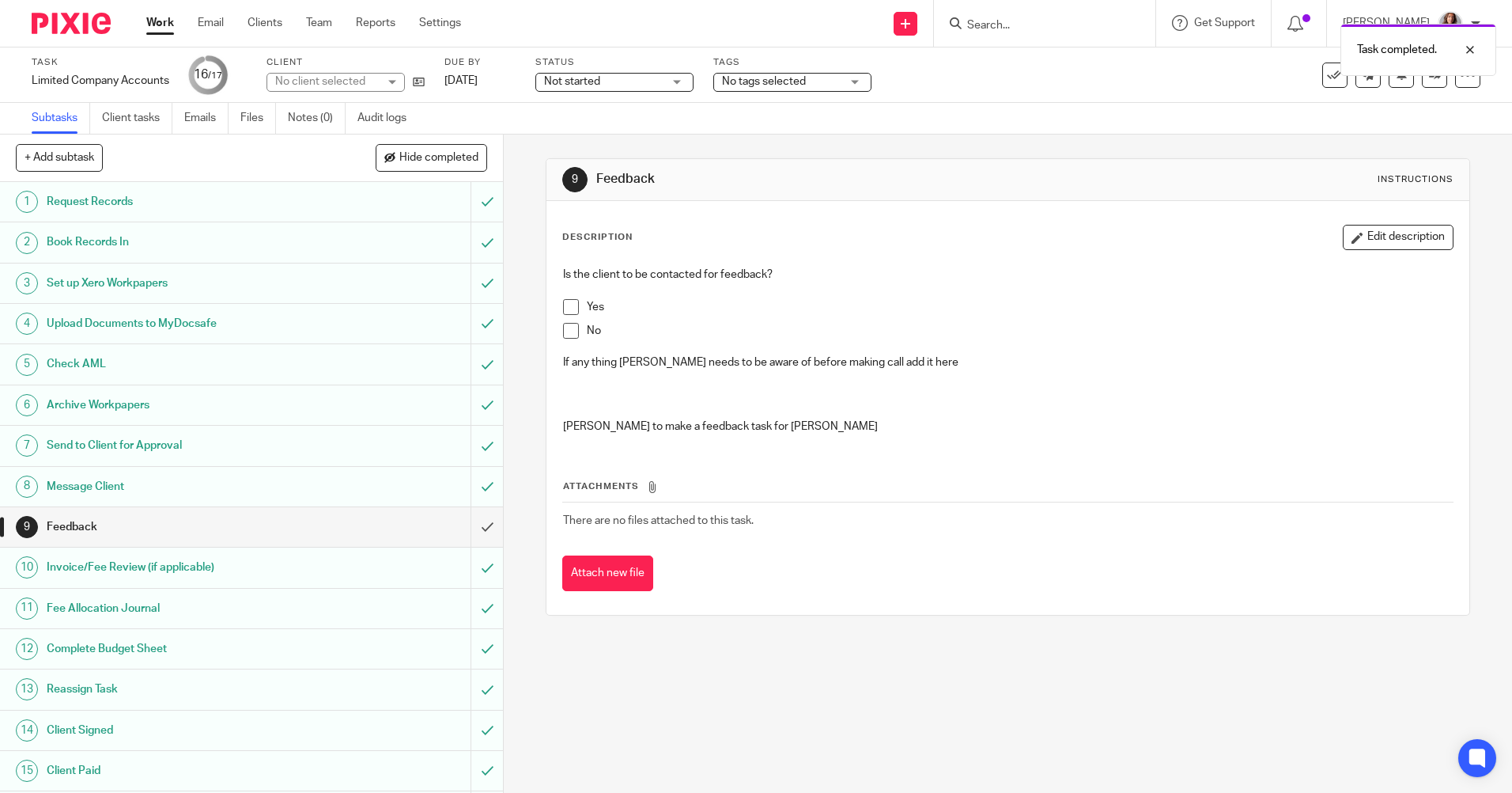
click at [1019, 24] on div "Task completed." at bounding box center [1126, 46] width 741 height 60
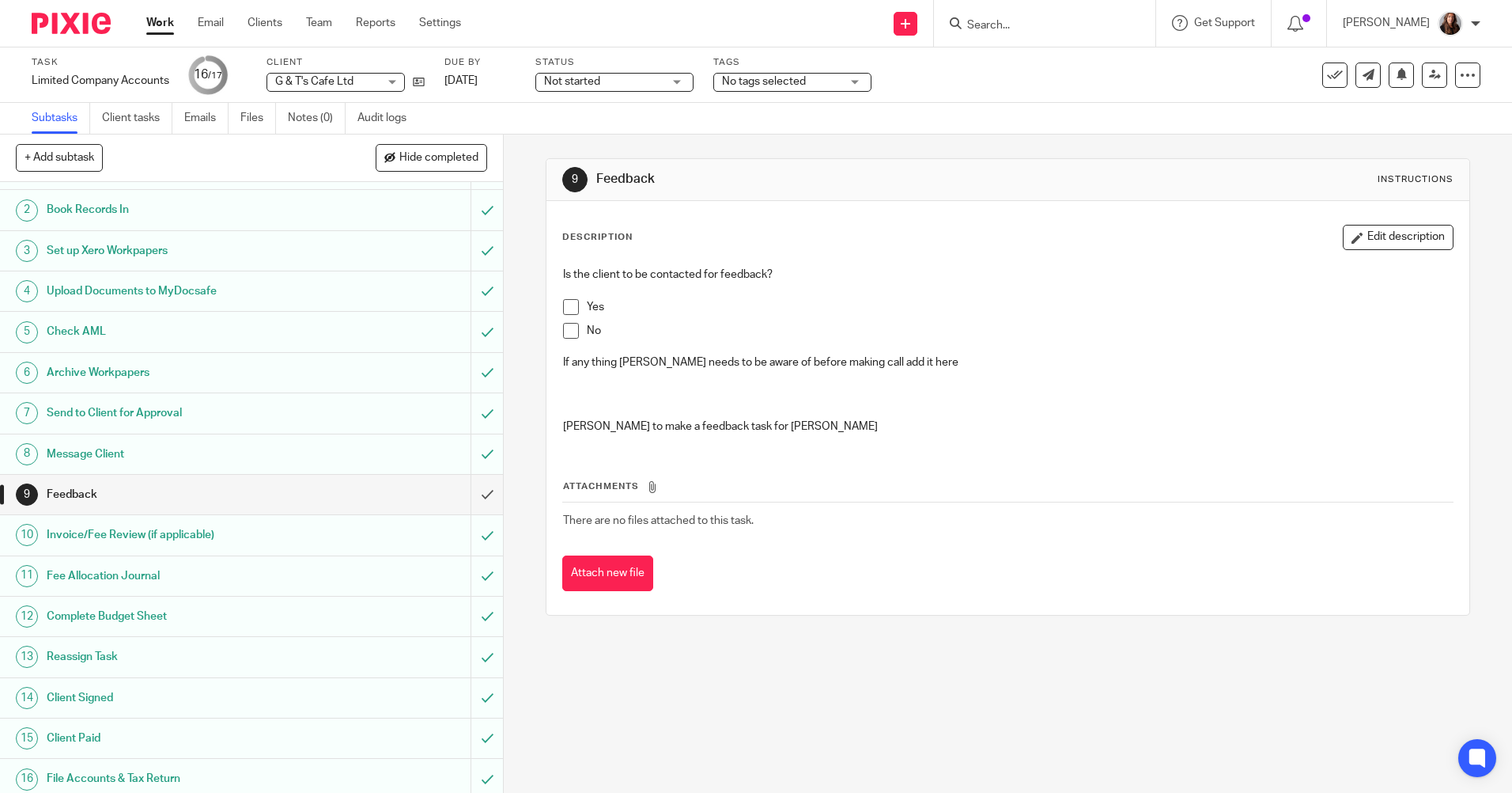
scroll to position [80, 0]
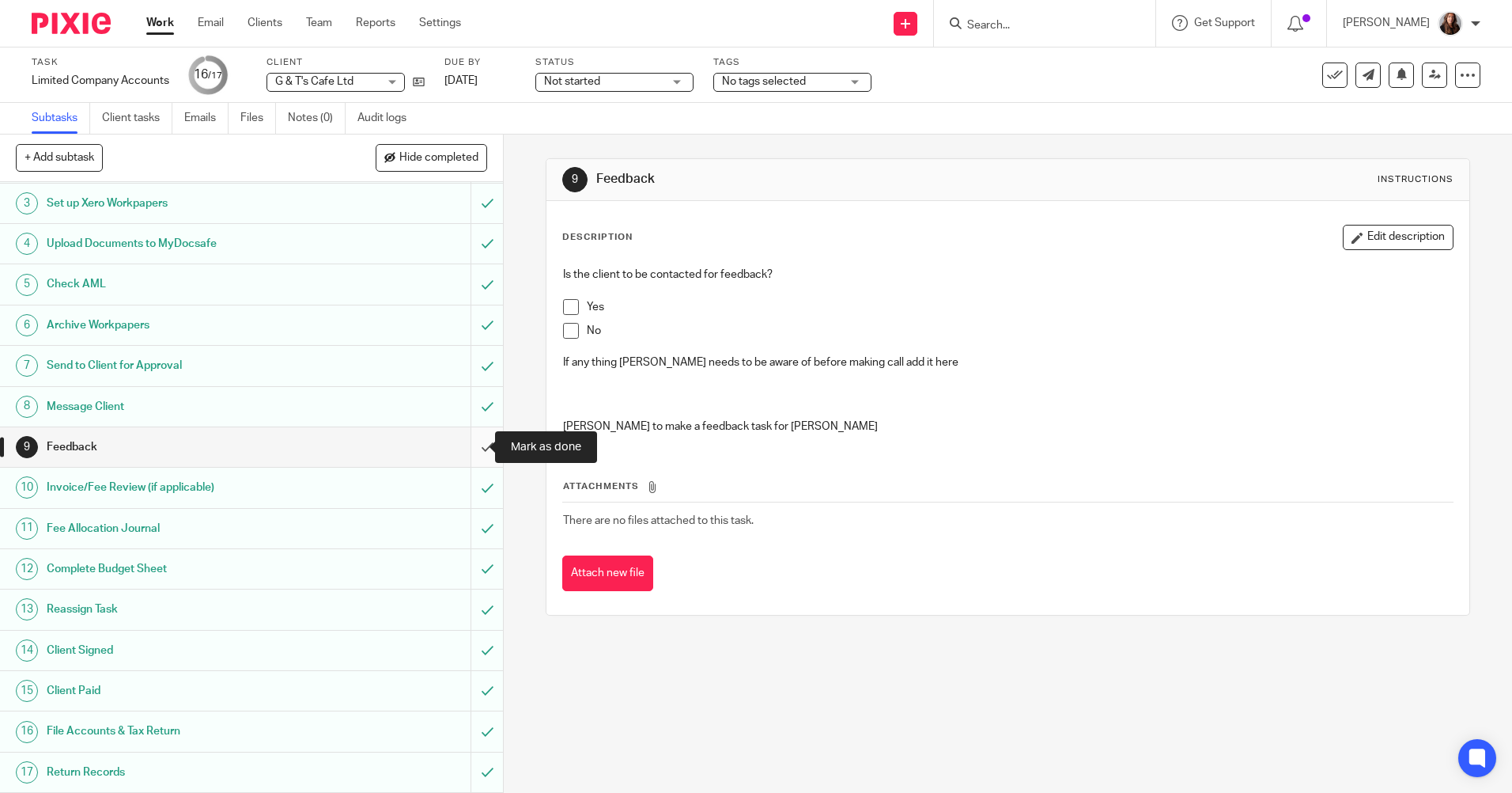
click at [464, 447] on input "submit" at bounding box center [251, 447] width 503 height 39
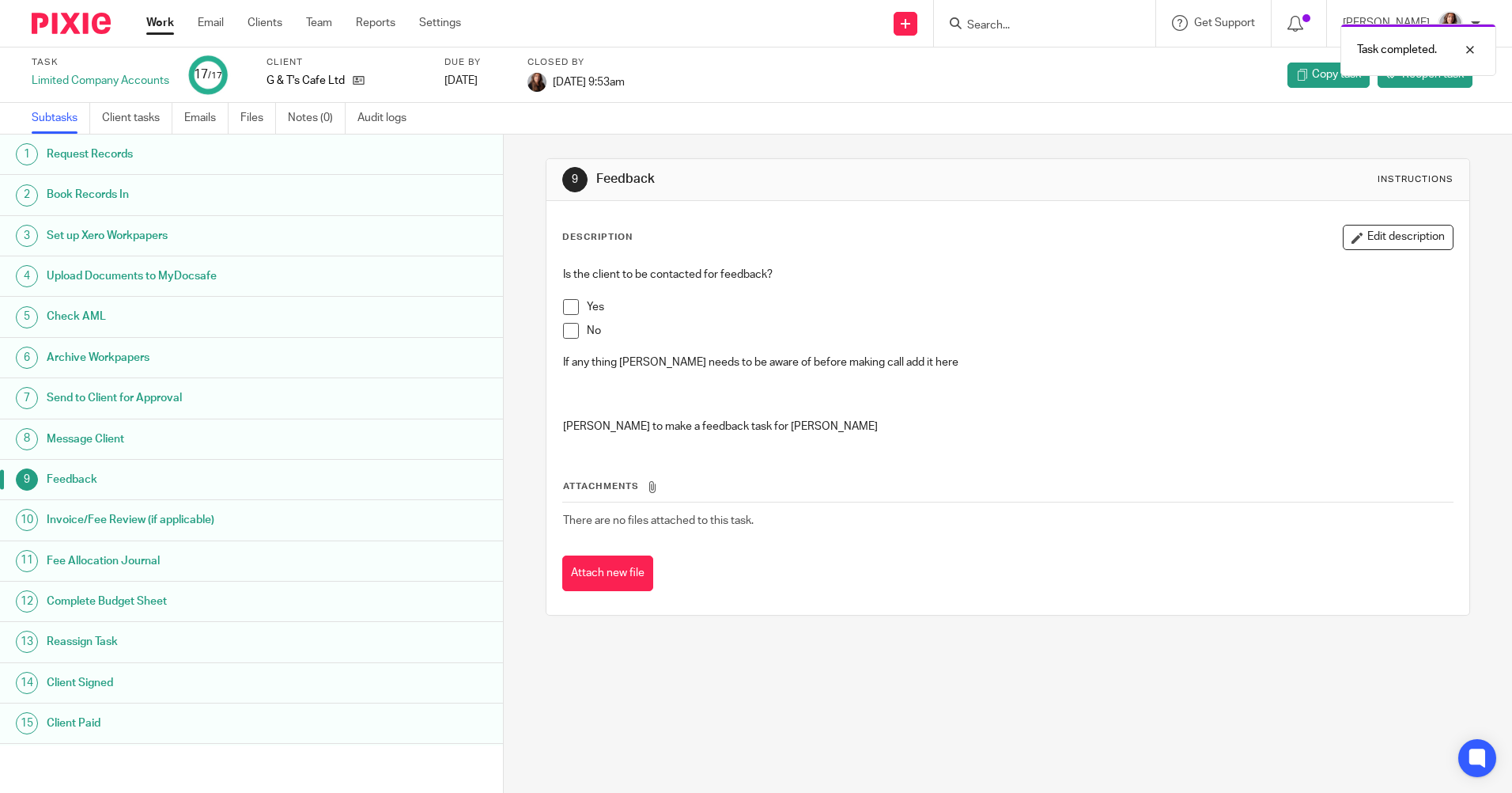
click at [161, 22] on link "Work" at bounding box center [160, 22] width 28 height 16
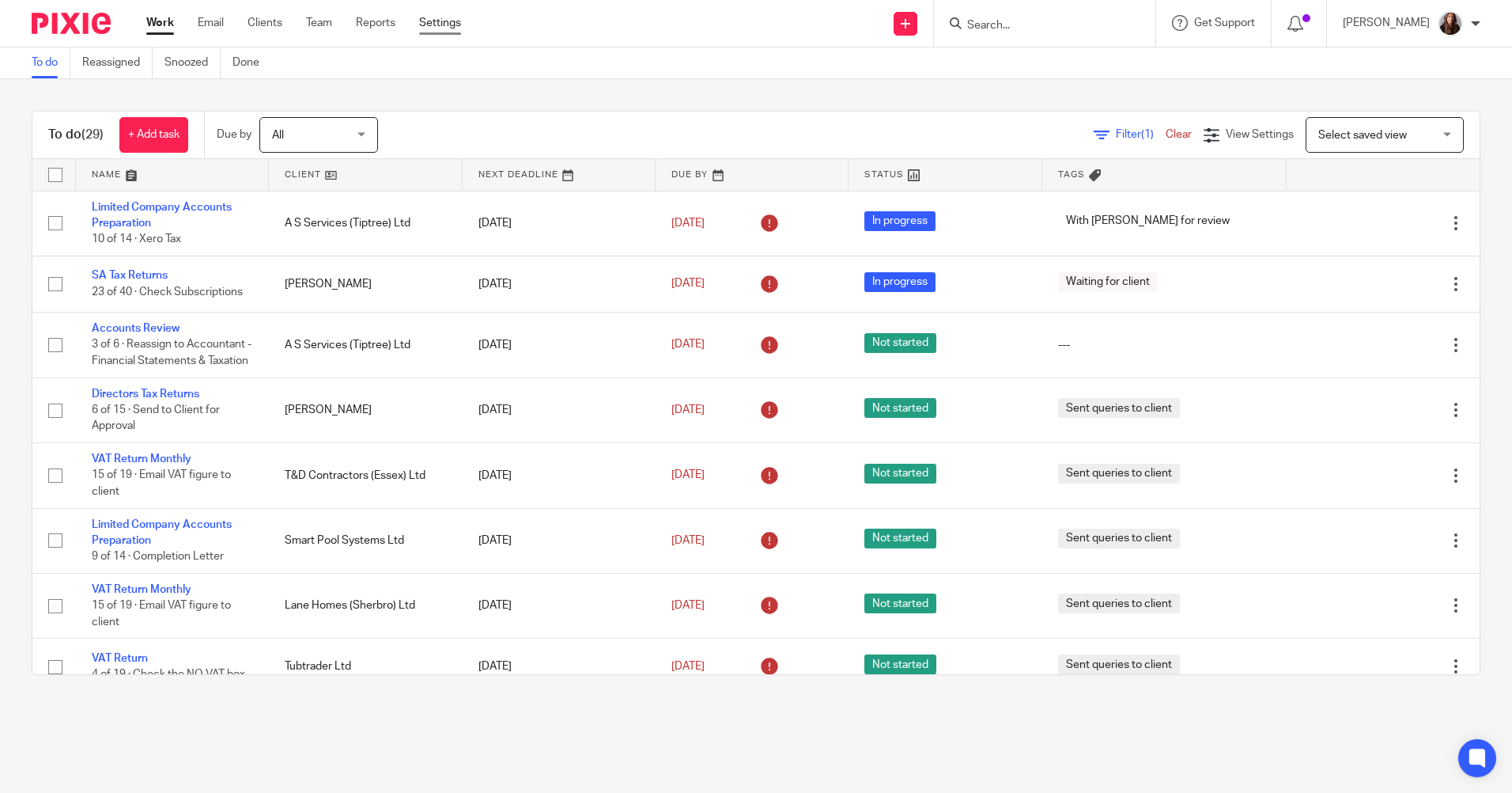
click at [452, 18] on link "Settings" at bounding box center [440, 22] width 42 height 16
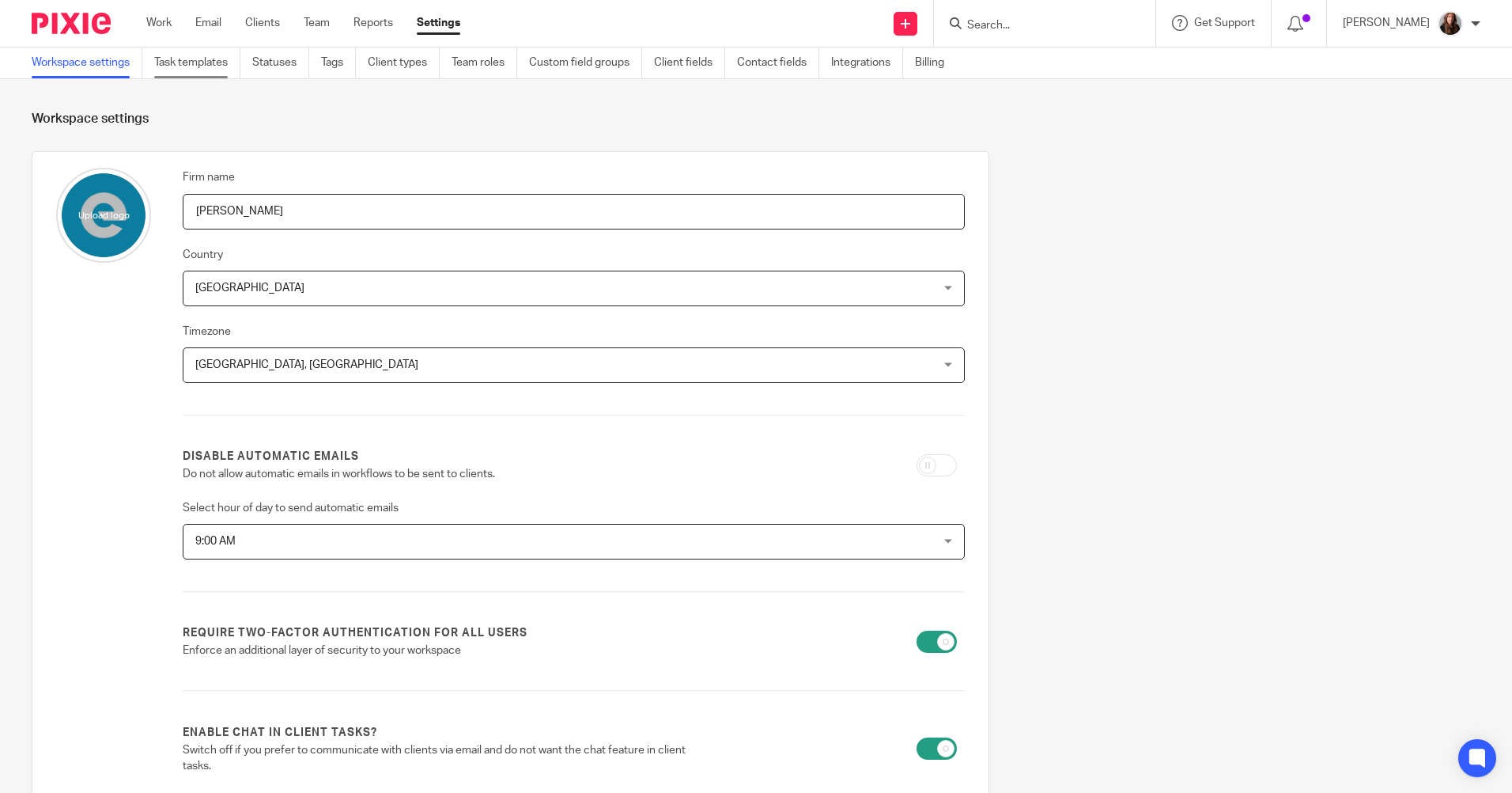
click at [198, 54] on link "Task templates" at bounding box center [198, 63] width 86 height 31
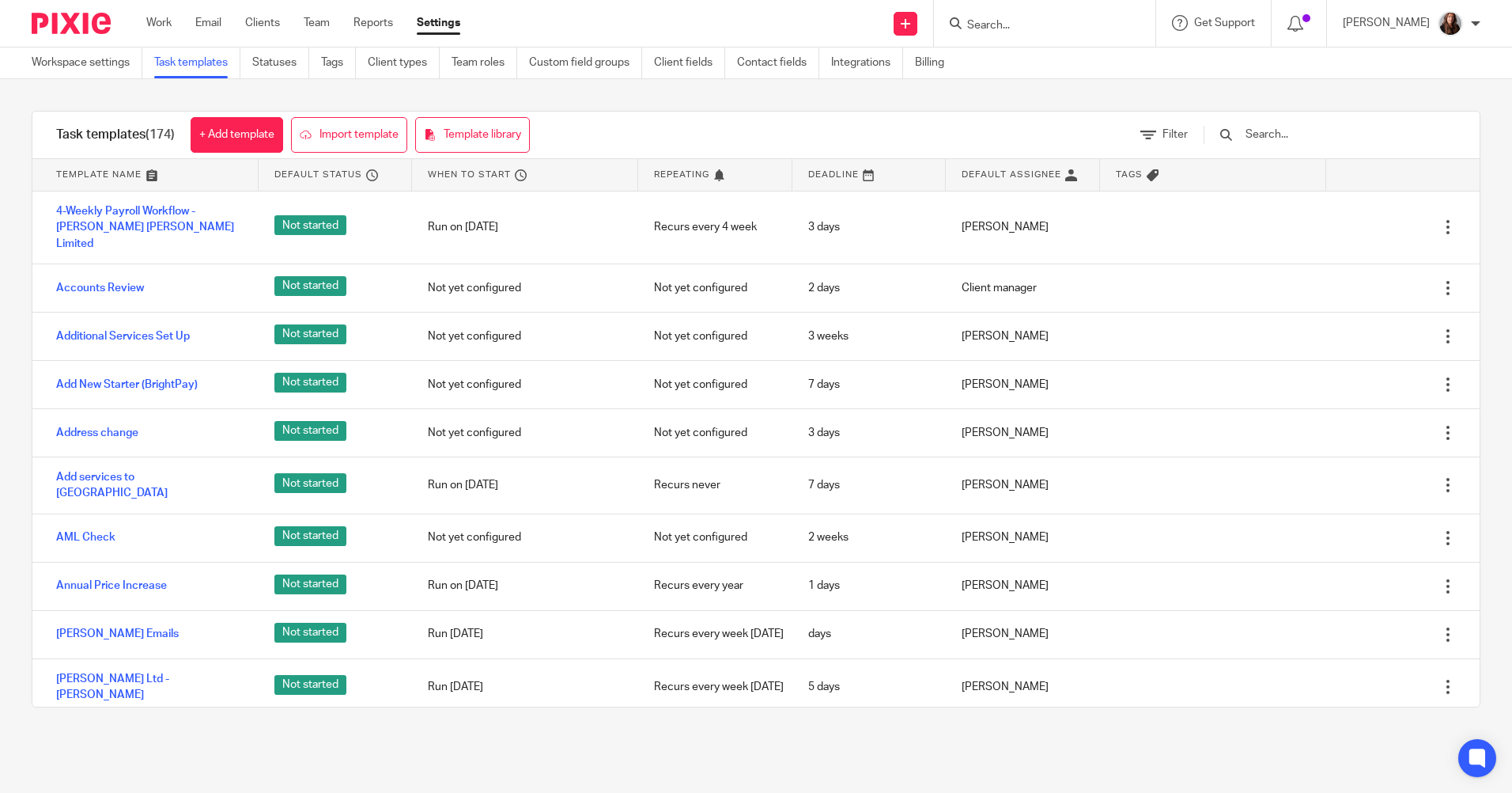
click at [1323, 128] on input "text" at bounding box center [1336, 134] width 184 height 18
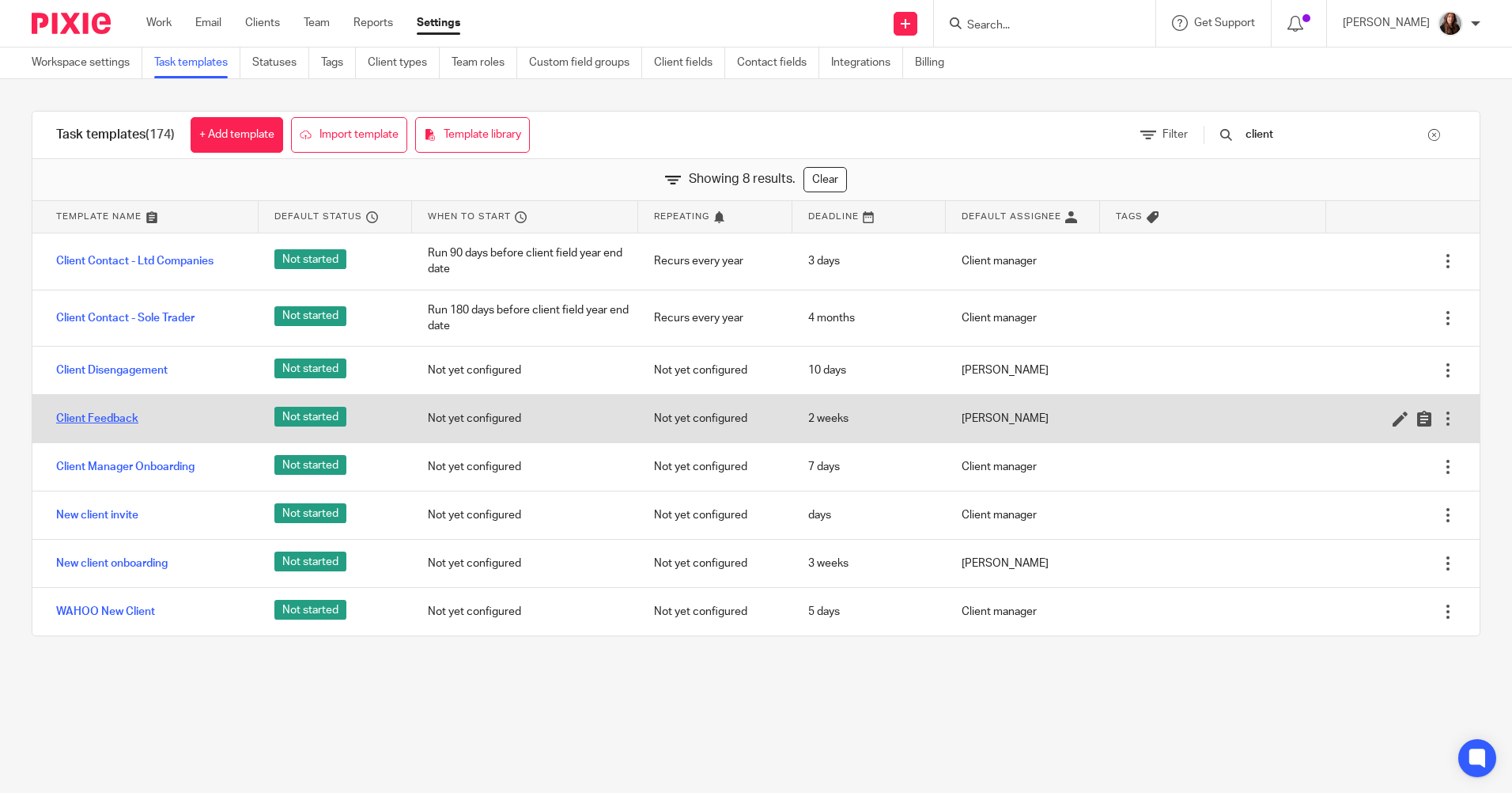
type input "client"
click at [123, 419] on link "Client Feedback" at bounding box center [97, 418] width 82 height 16
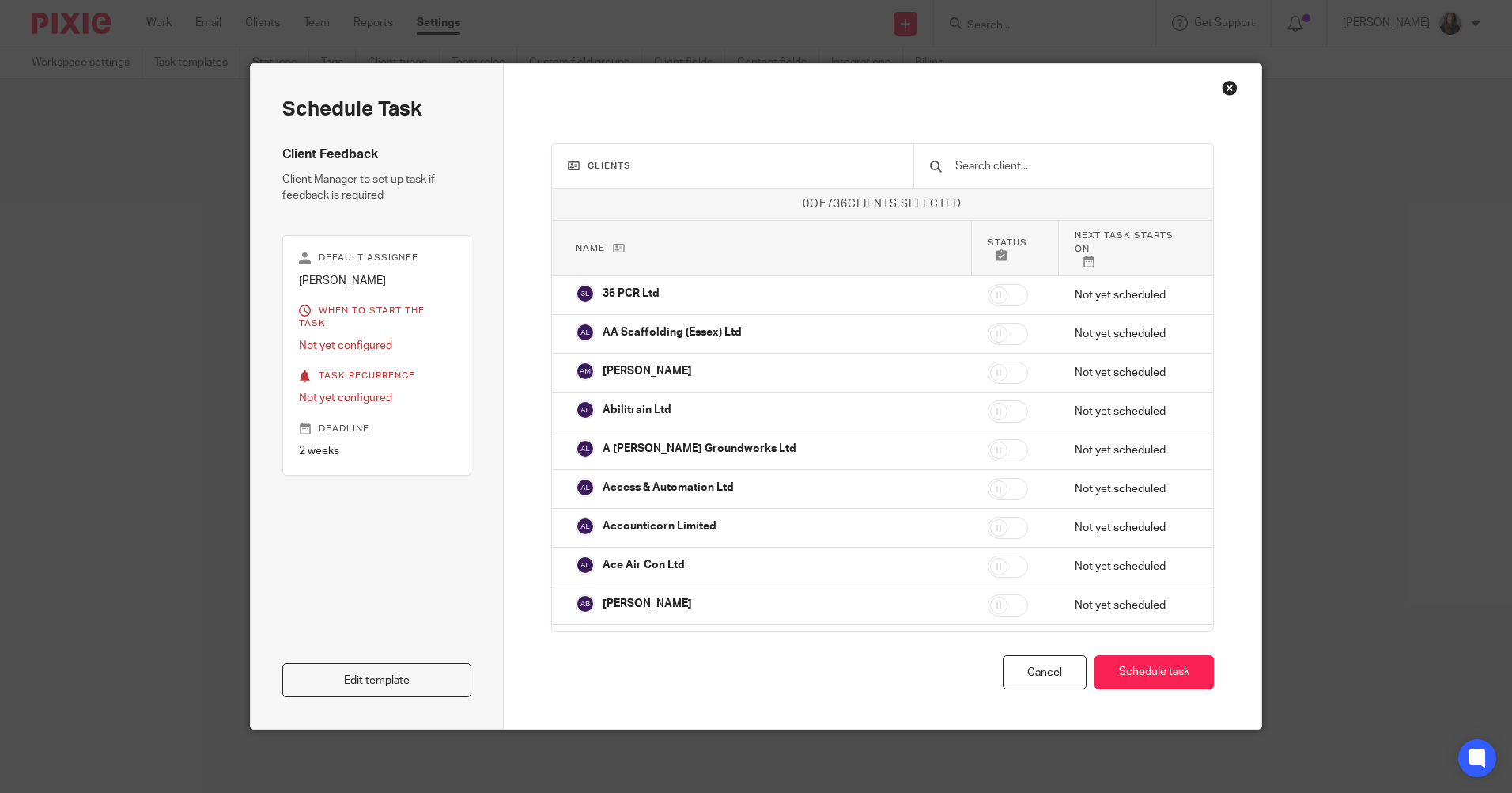
click at [1227, 89] on div "Close this dialog window" at bounding box center [1229, 87] width 16 height 16
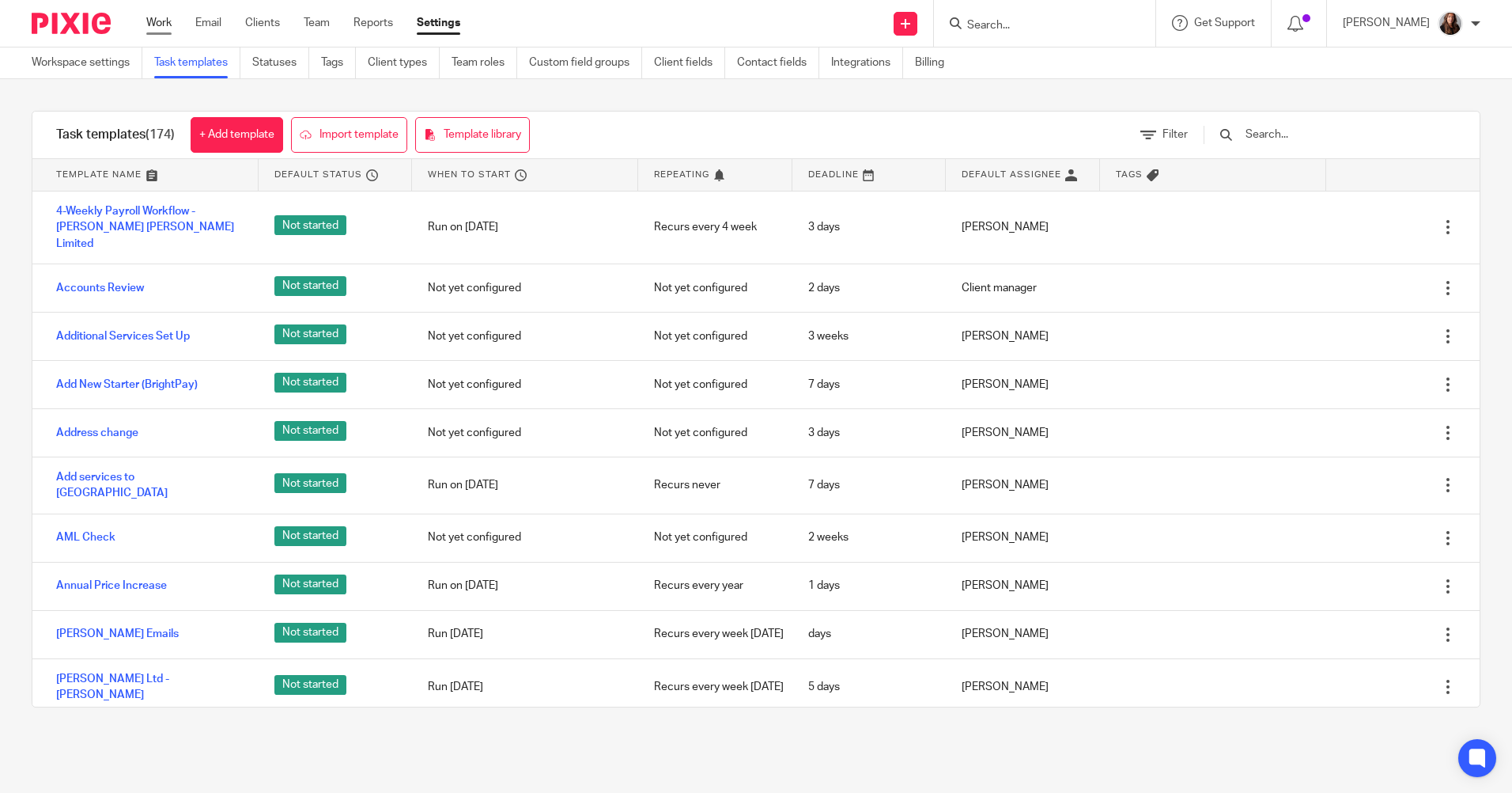
click at [162, 17] on link "Work" at bounding box center [158, 22] width 25 height 16
